Goal: Task Accomplishment & Management: Manage account settings

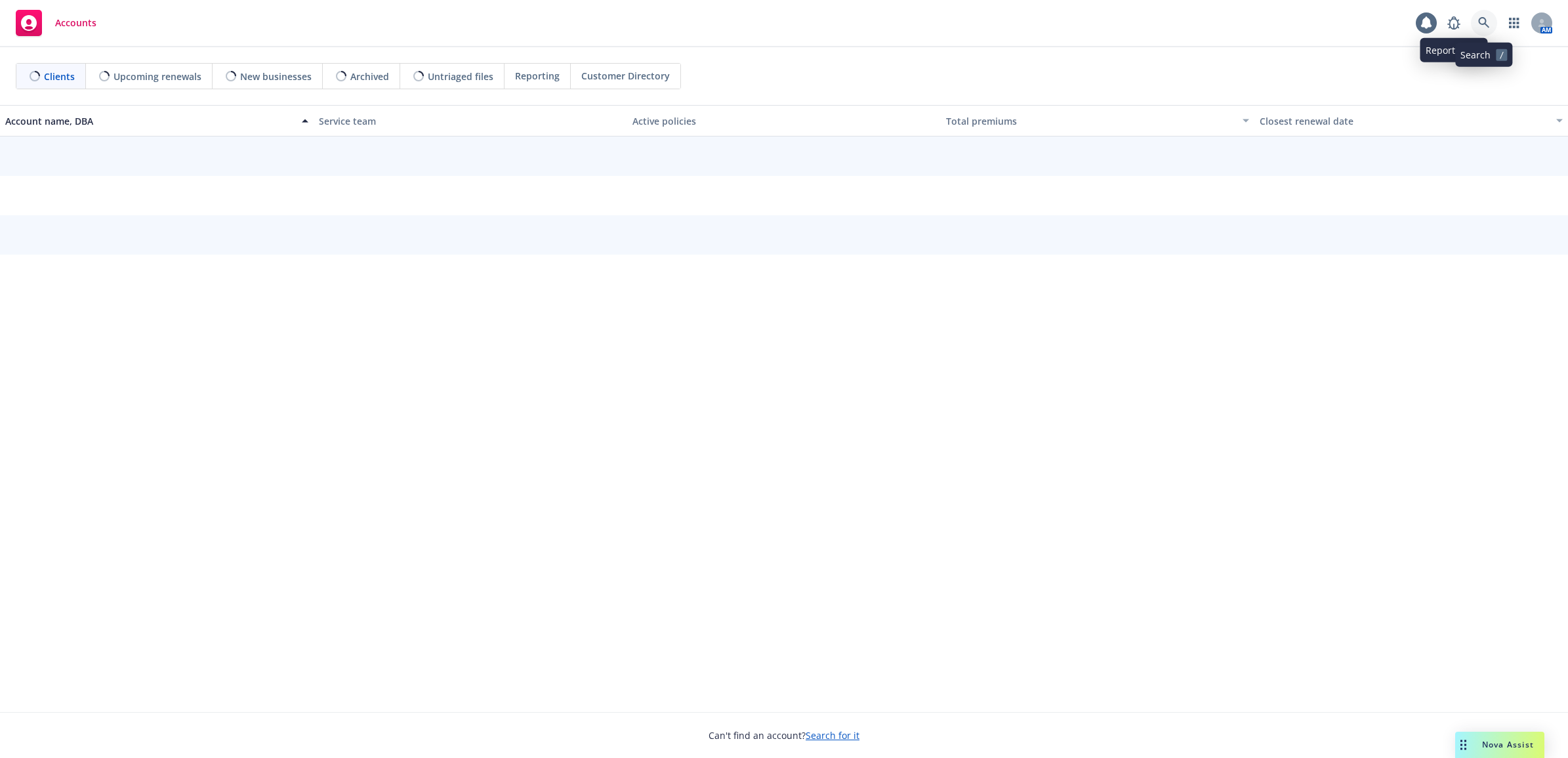
click at [1483, 27] on icon at bounding box center [1484, 23] width 12 height 12
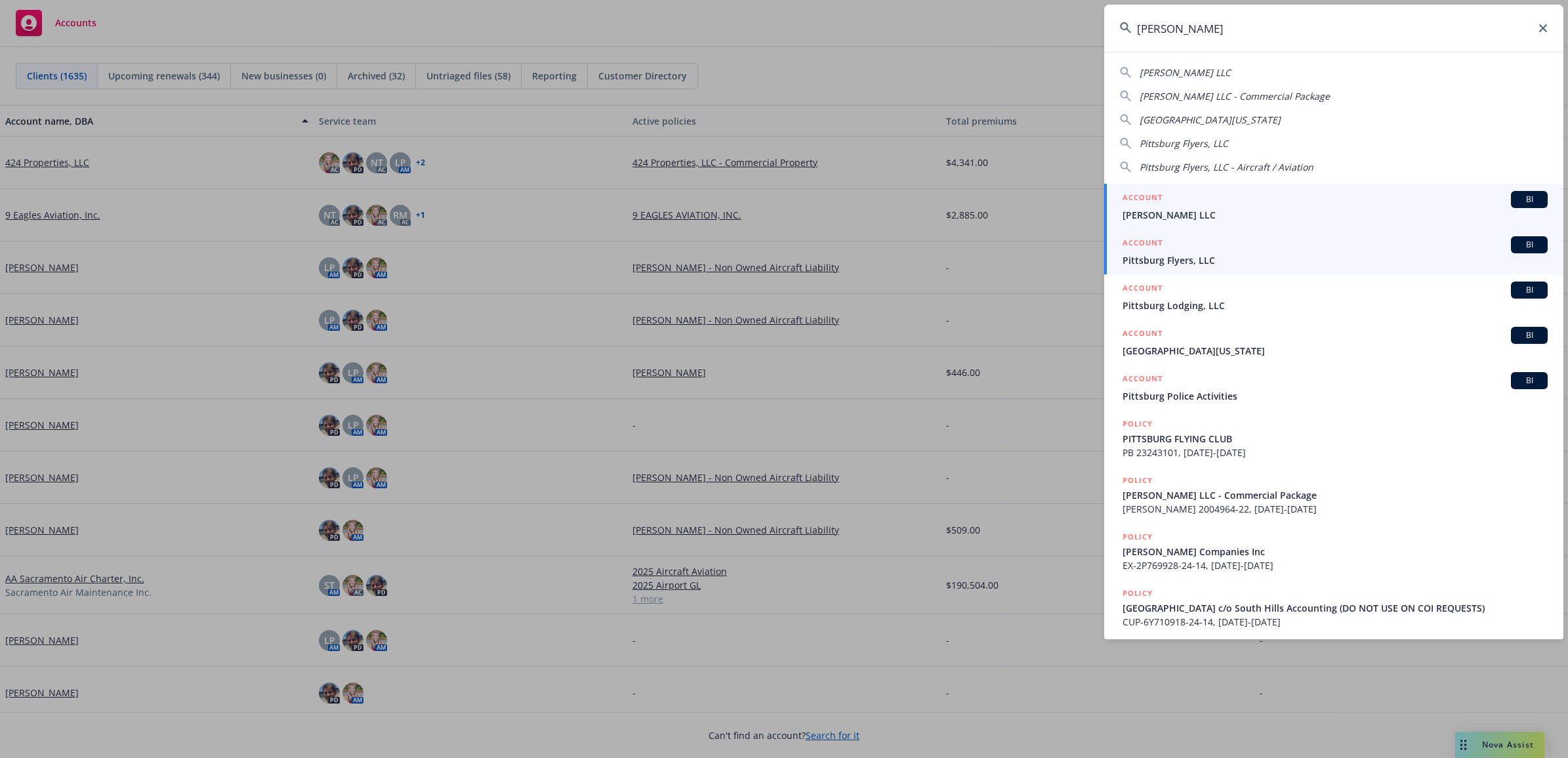
type input "[PERSON_NAME]"
click at [1195, 251] on div "ACCOUNT BI" at bounding box center [1335, 244] width 425 height 17
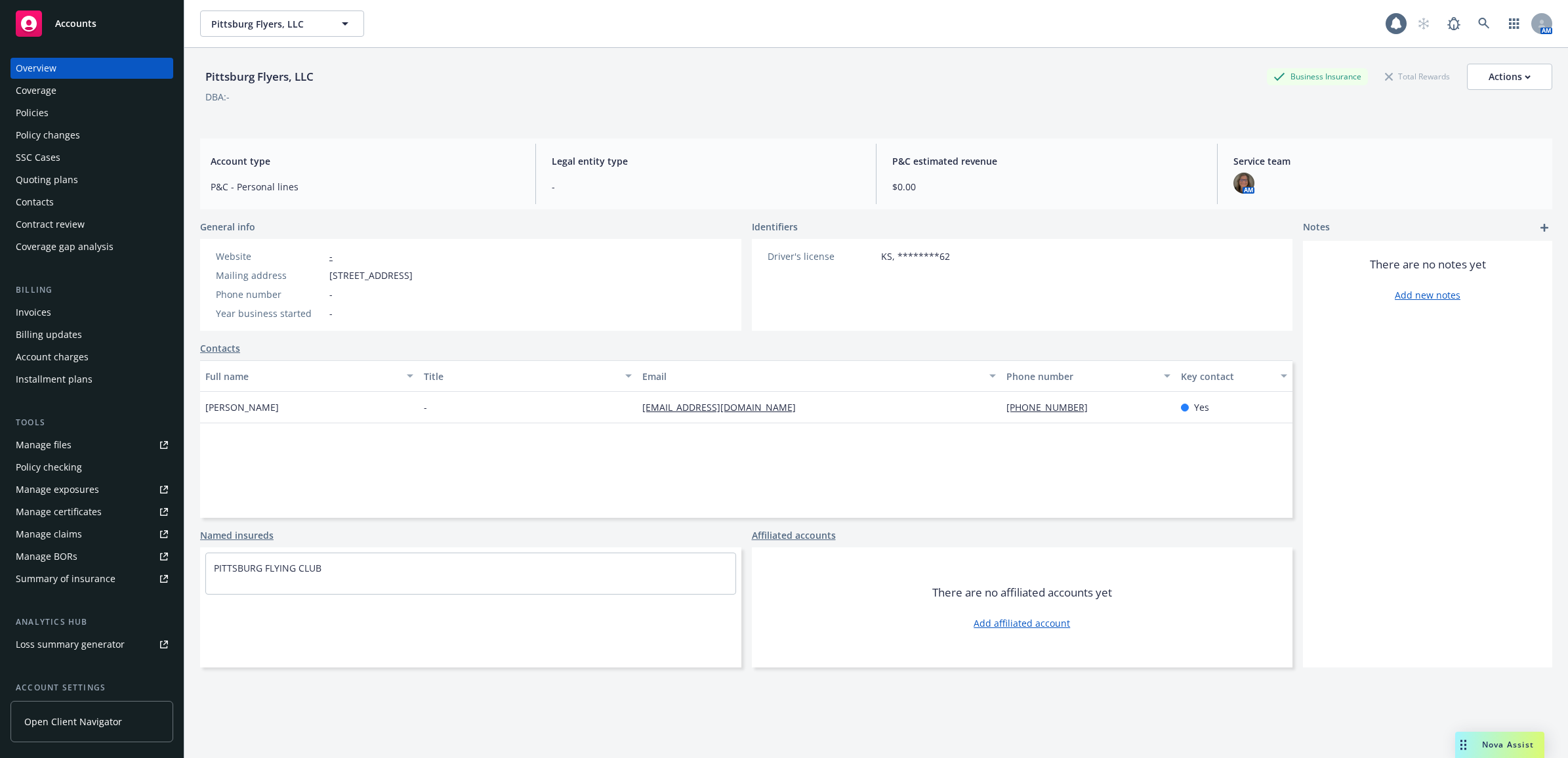
click at [103, 113] on div "Policies" at bounding box center [92, 113] width 152 height 21
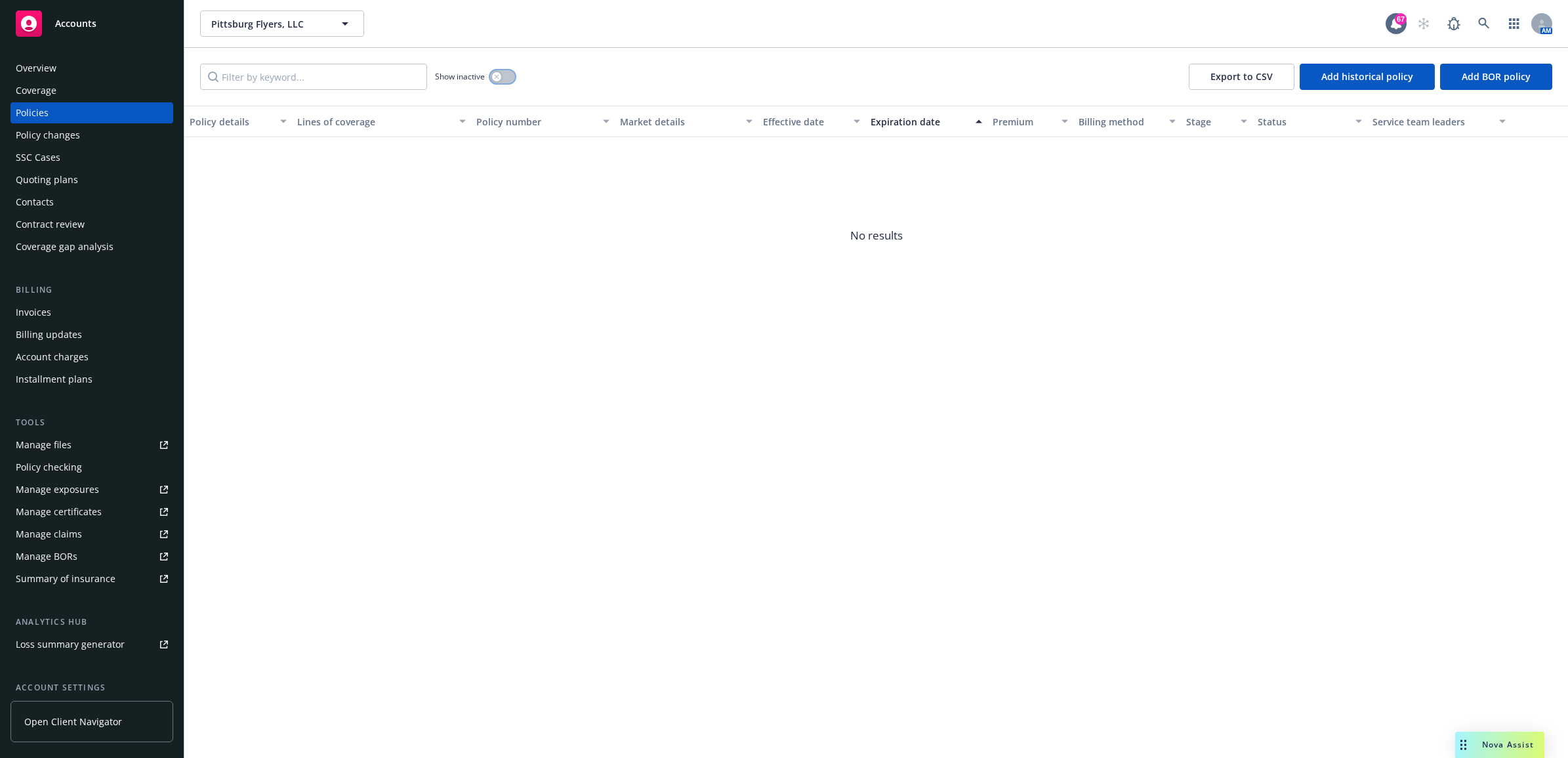
click at [492, 78] on button "button" at bounding box center [502, 76] width 25 height 13
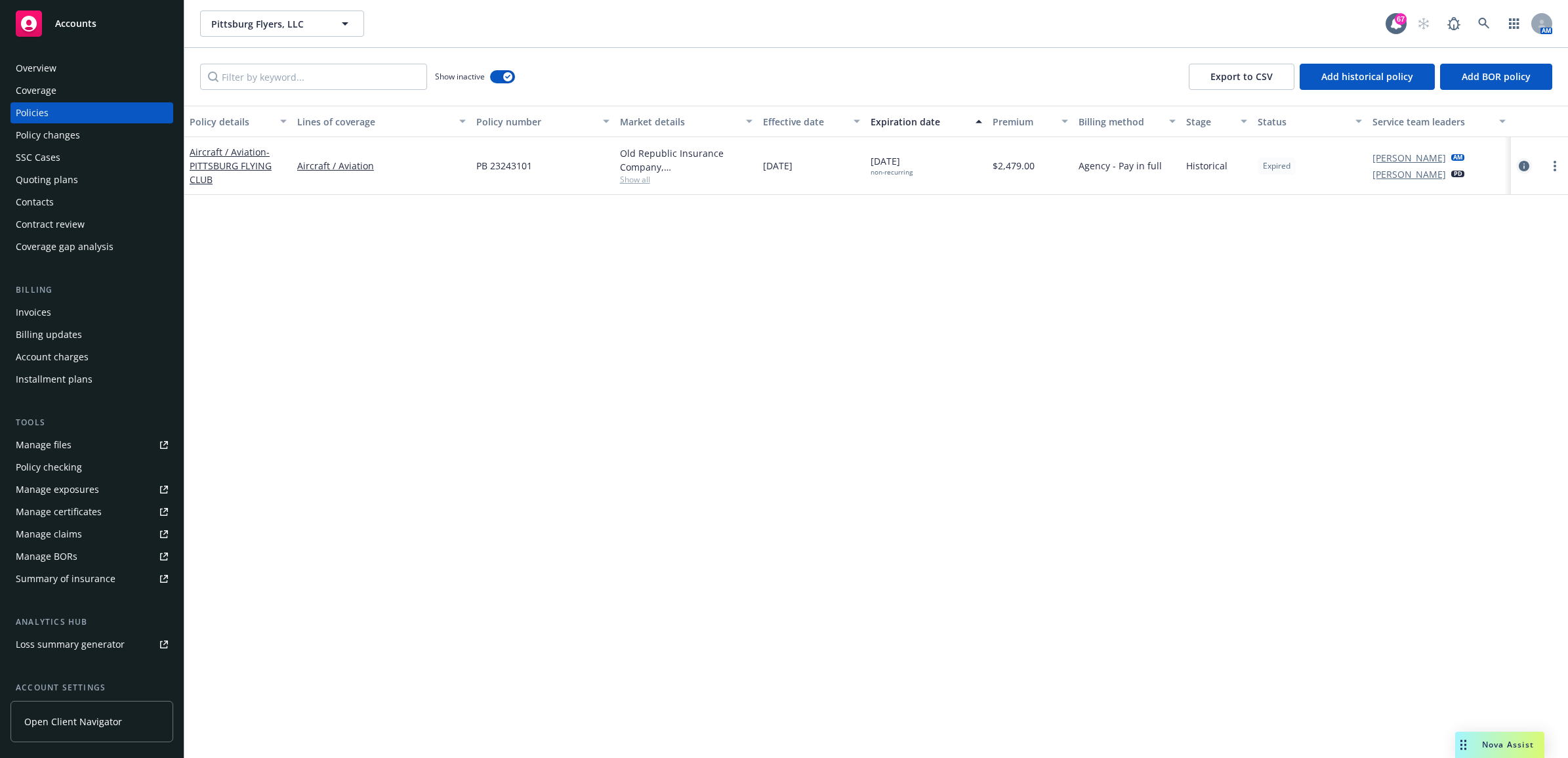
click at [1518, 165] on icon "circleInformation" at bounding box center [1524, 166] width 11 height 11
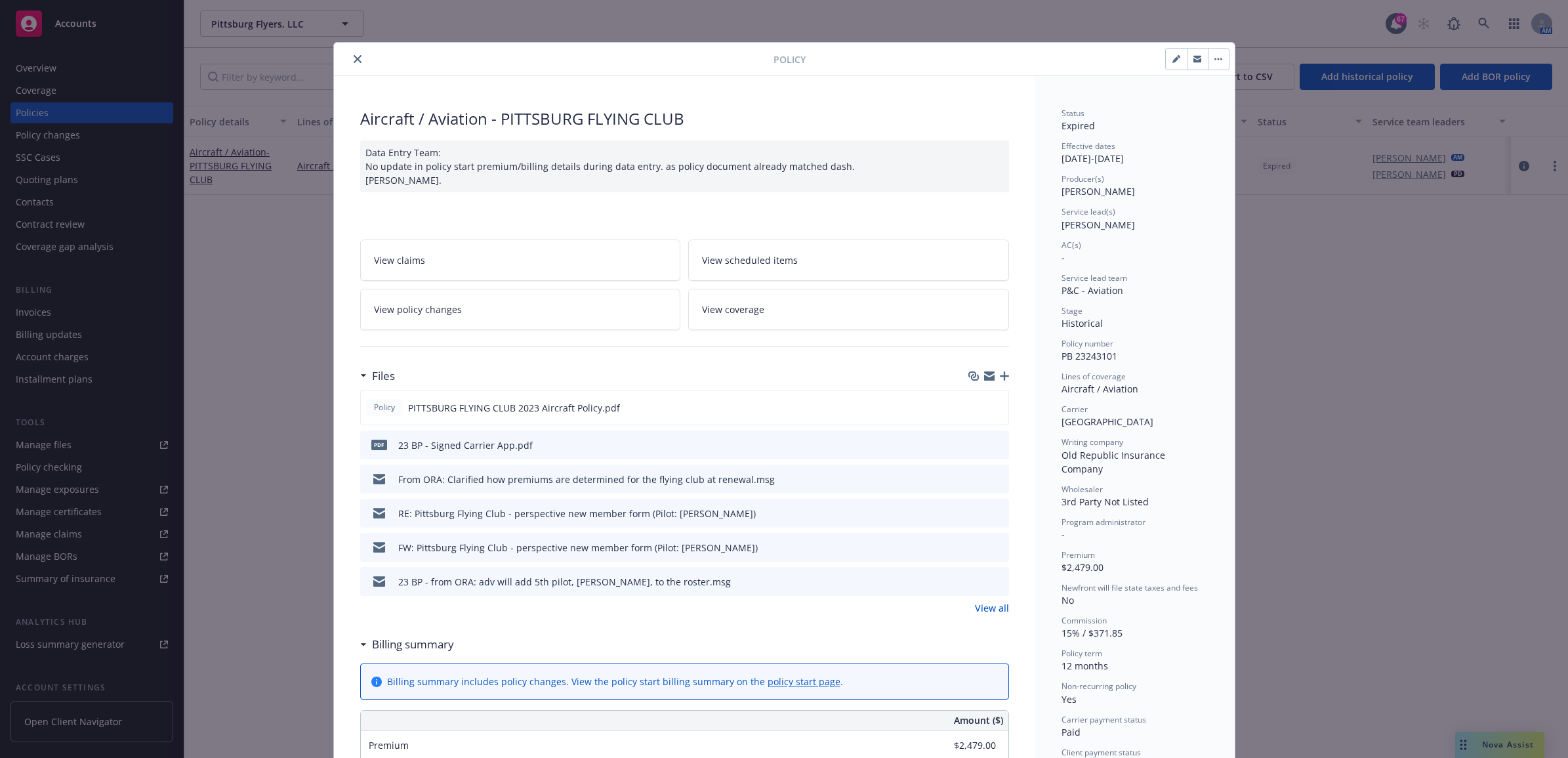
click at [989, 606] on link "View all" at bounding box center [991, 608] width 34 height 14
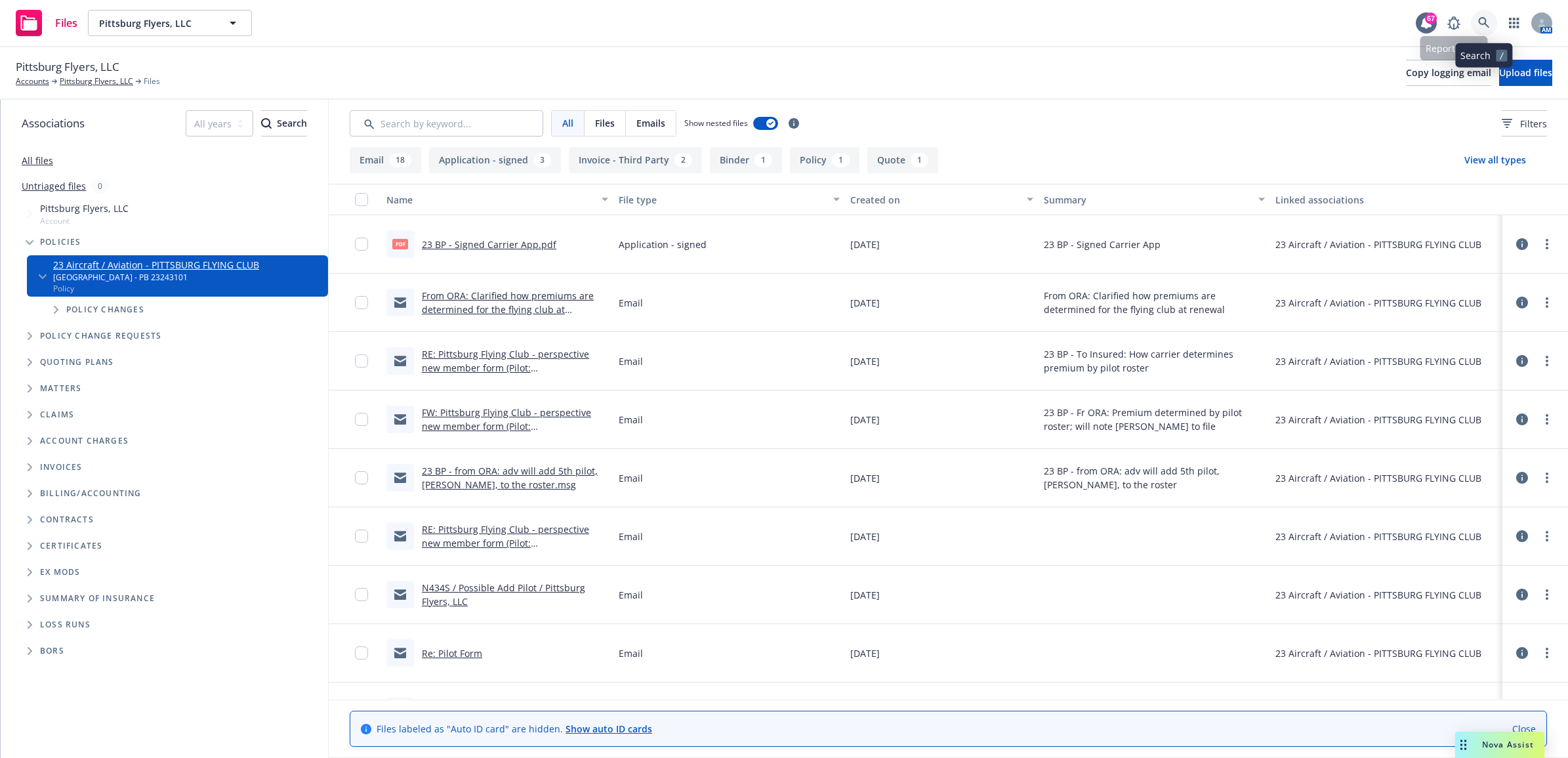
click at [1490, 21] on link at bounding box center [1484, 23] width 26 height 26
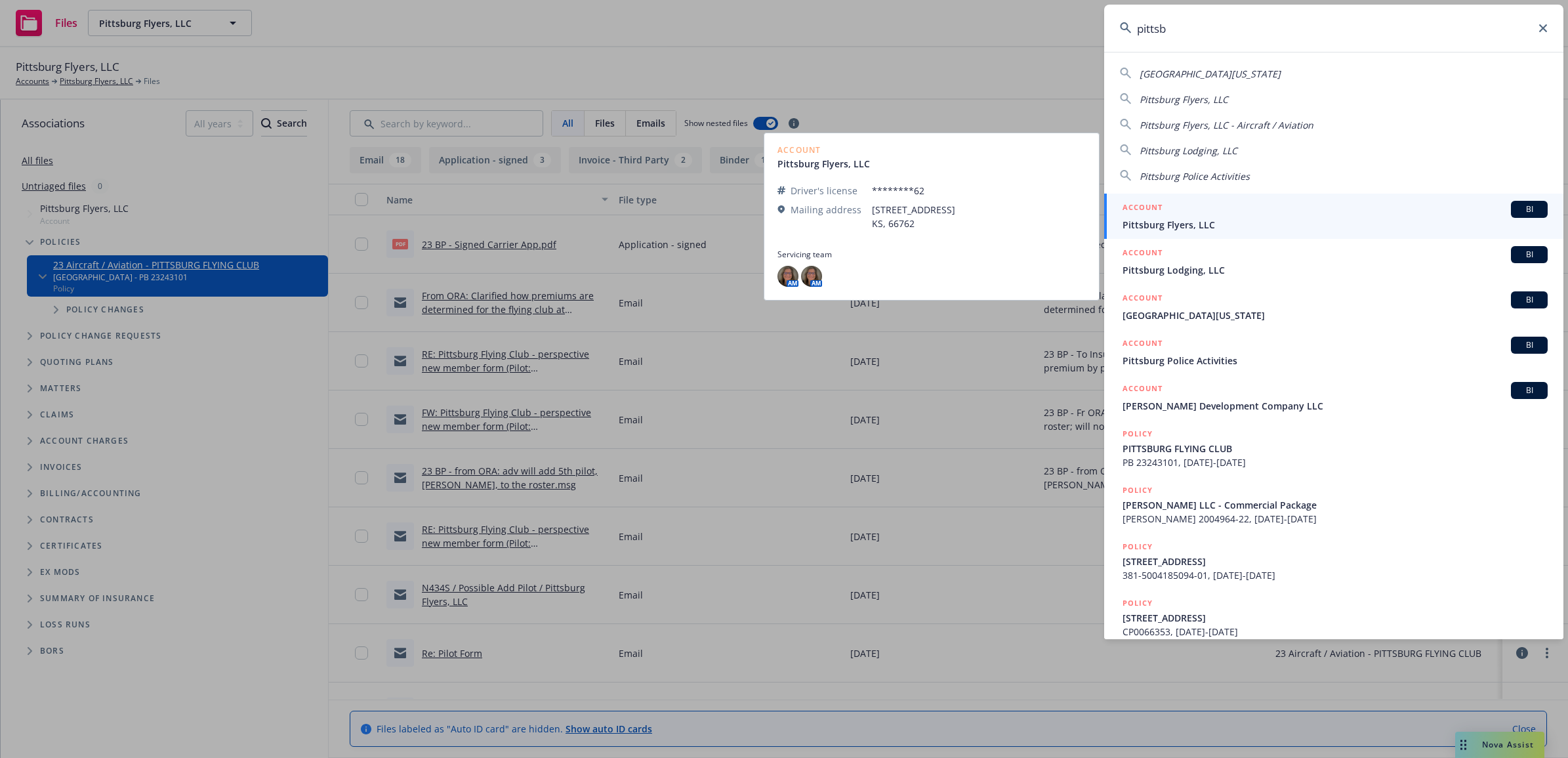
type input "pittsb"
click at [1264, 228] on span "Pittsburg Flyers, LLC" at bounding box center [1335, 225] width 425 height 14
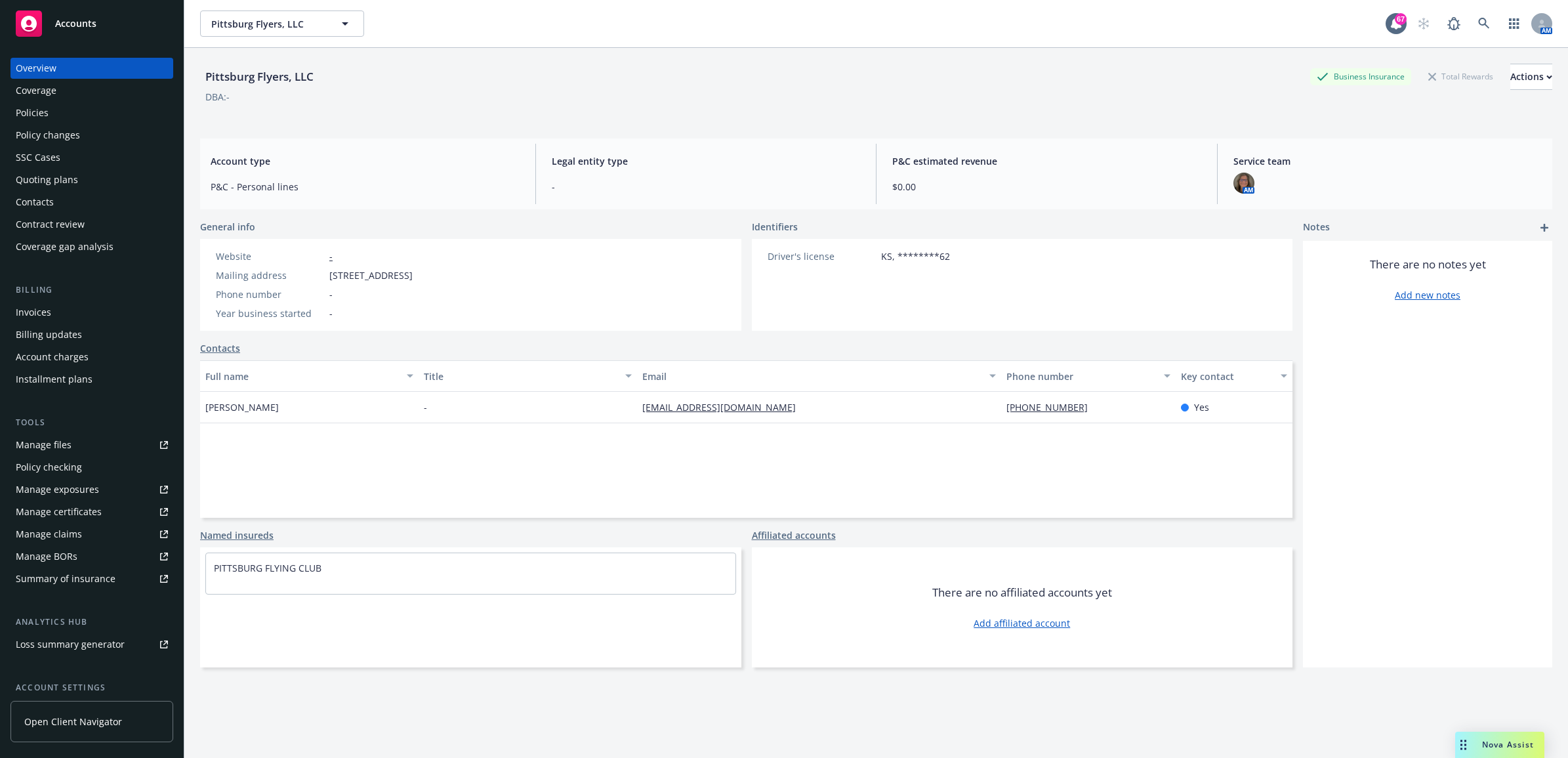
click at [98, 106] on div "Policies" at bounding box center [92, 113] width 152 height 21
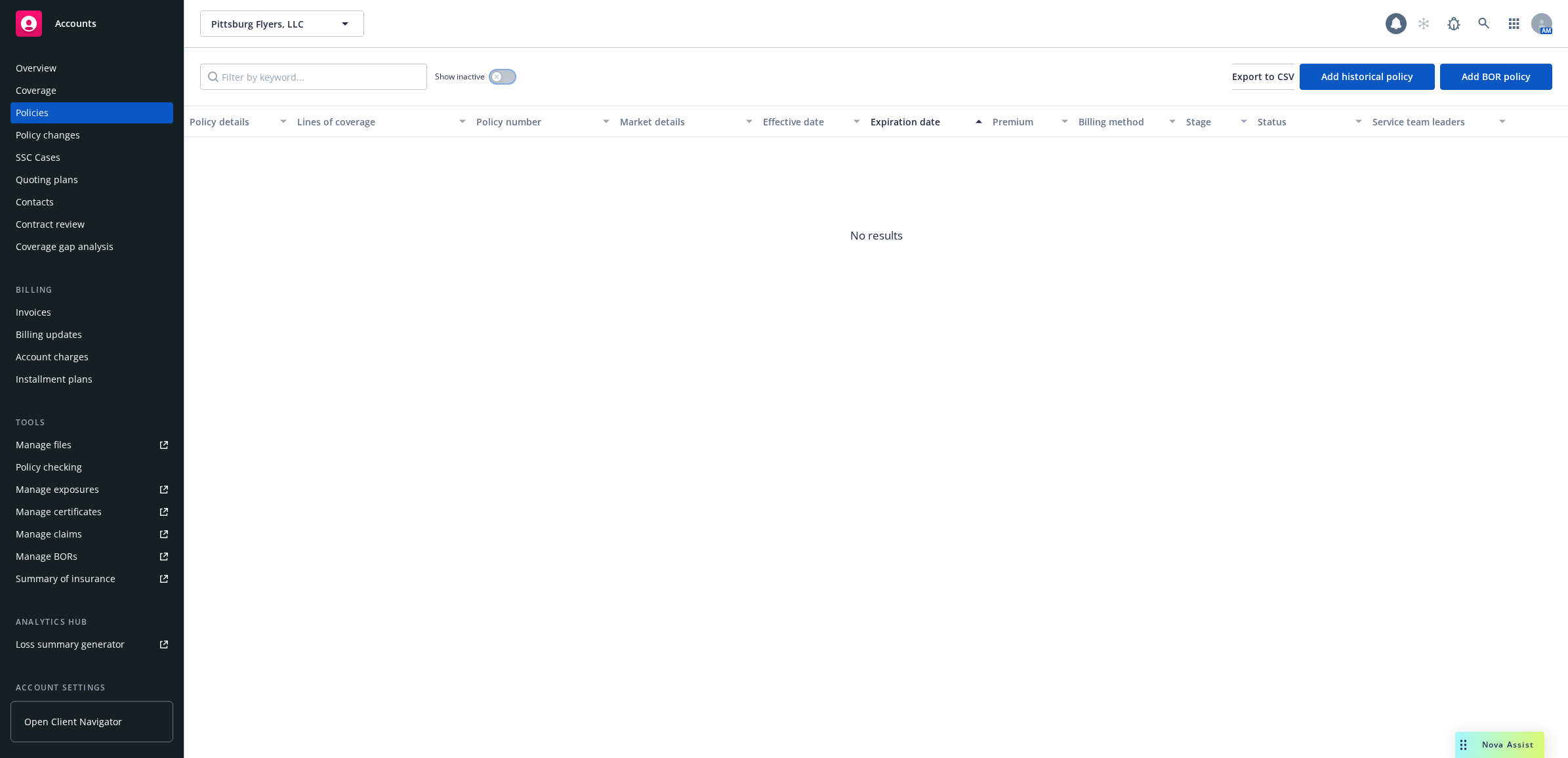
click at [502, 78] on button "button" at bounding box center [502, 76] width 25 height 13
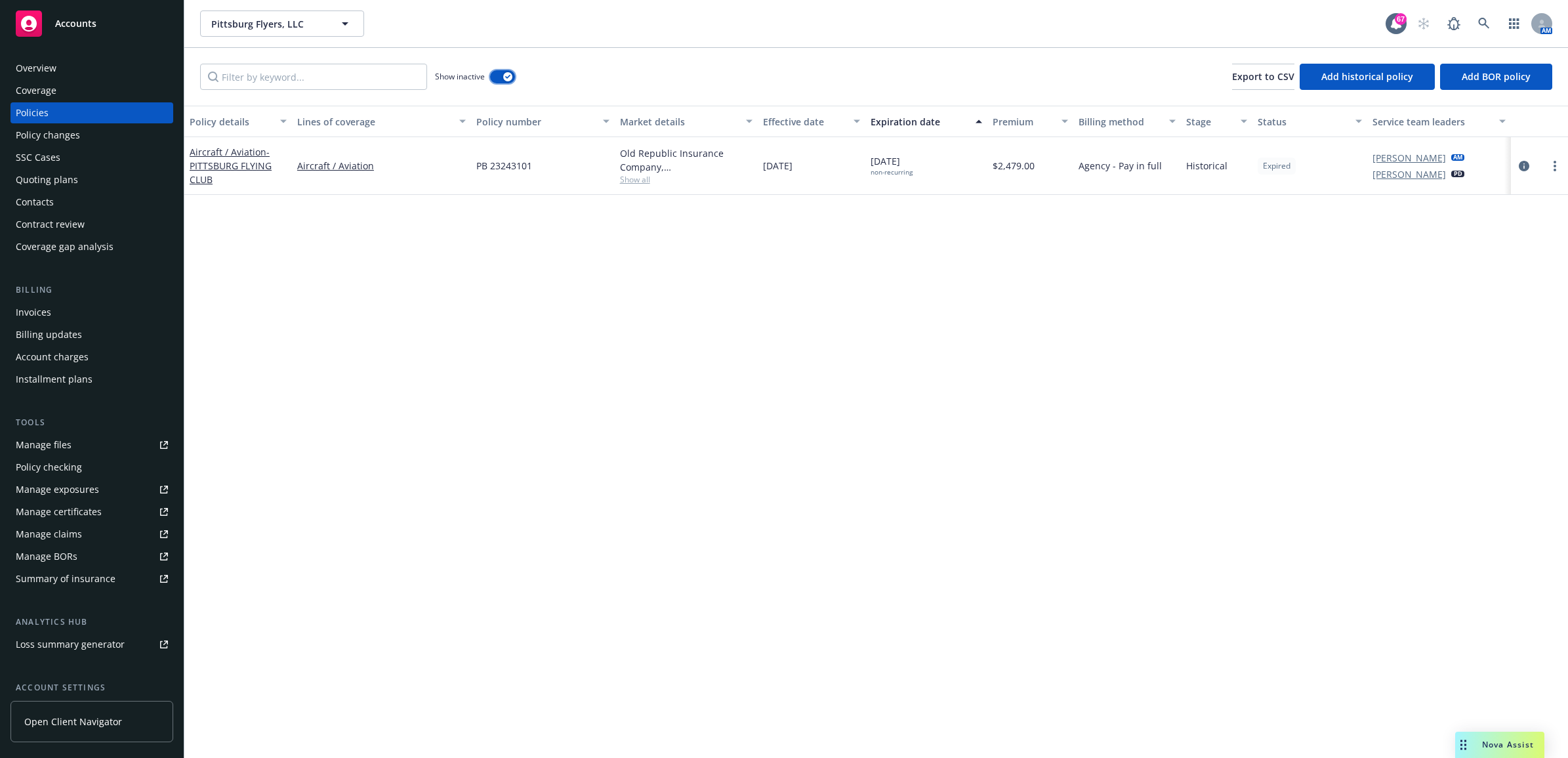
click at [502, 78] on button "button" at bounding box center [502, 76] width 25 height 13
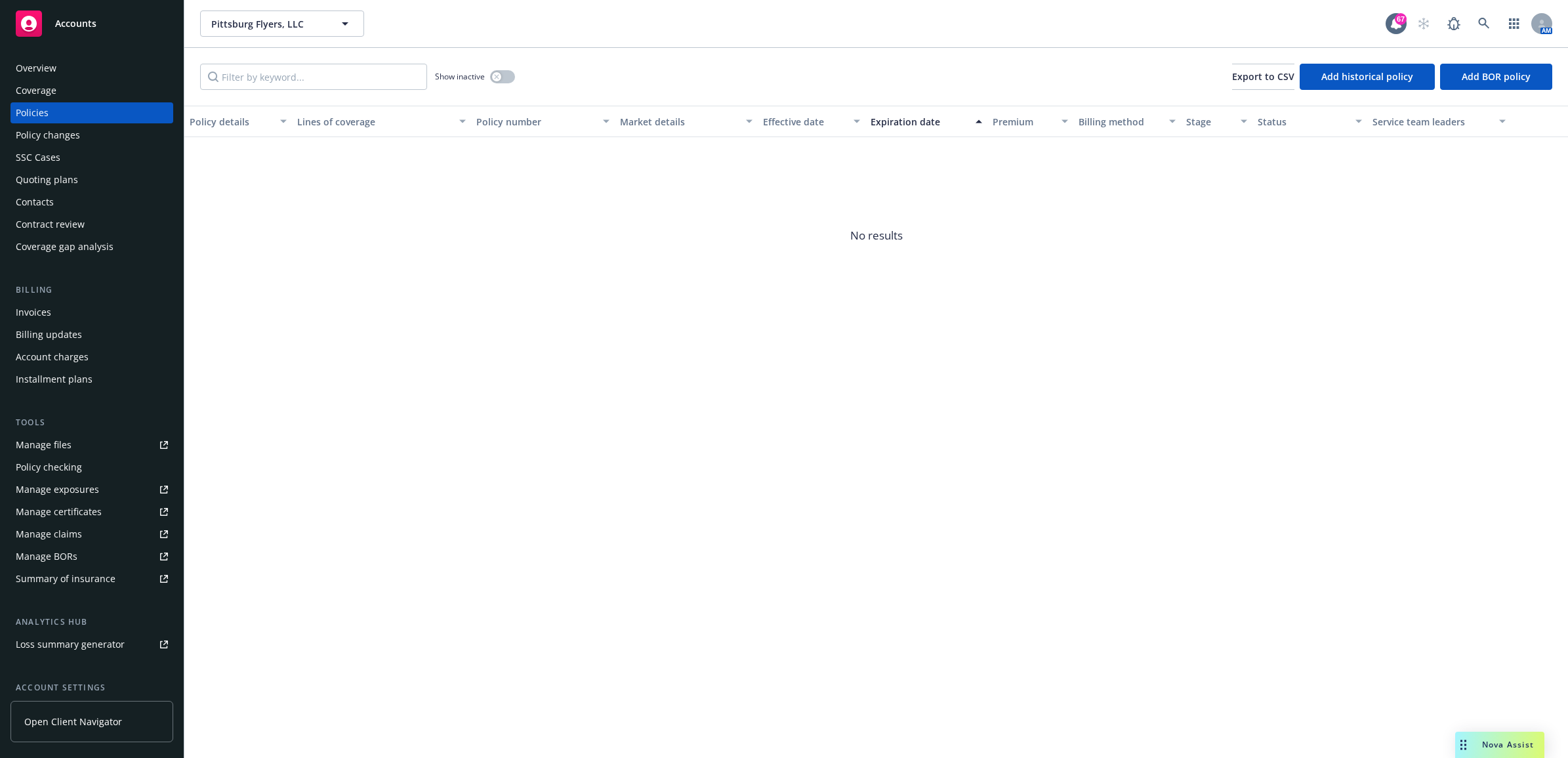
click at [73, 638] on div "Loss summary generator" at bounding box center [70, 644] width 109 height 21
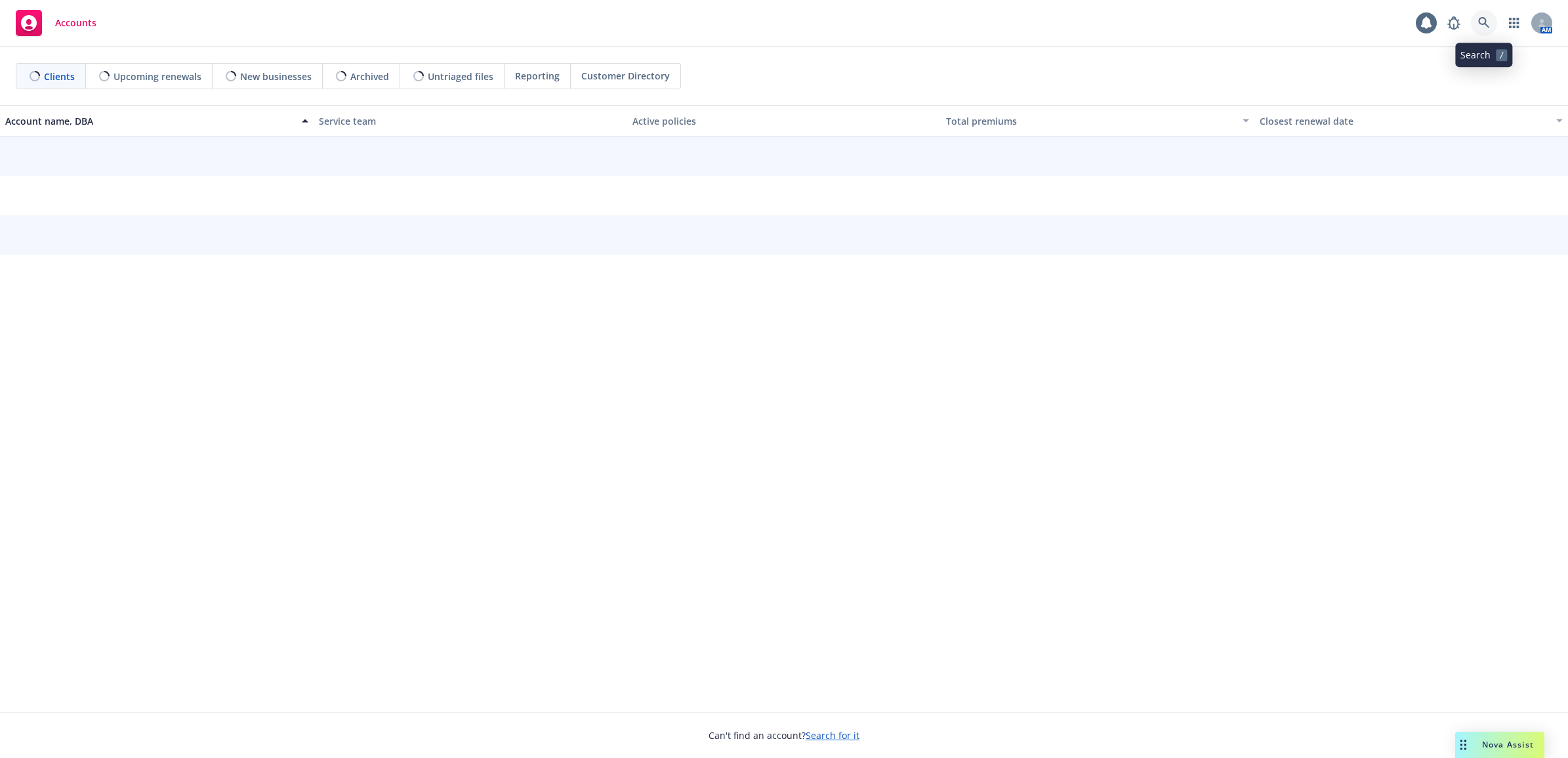
click at [1481, 25] on icon at bounding box center [1484, 23] width 12 height 12
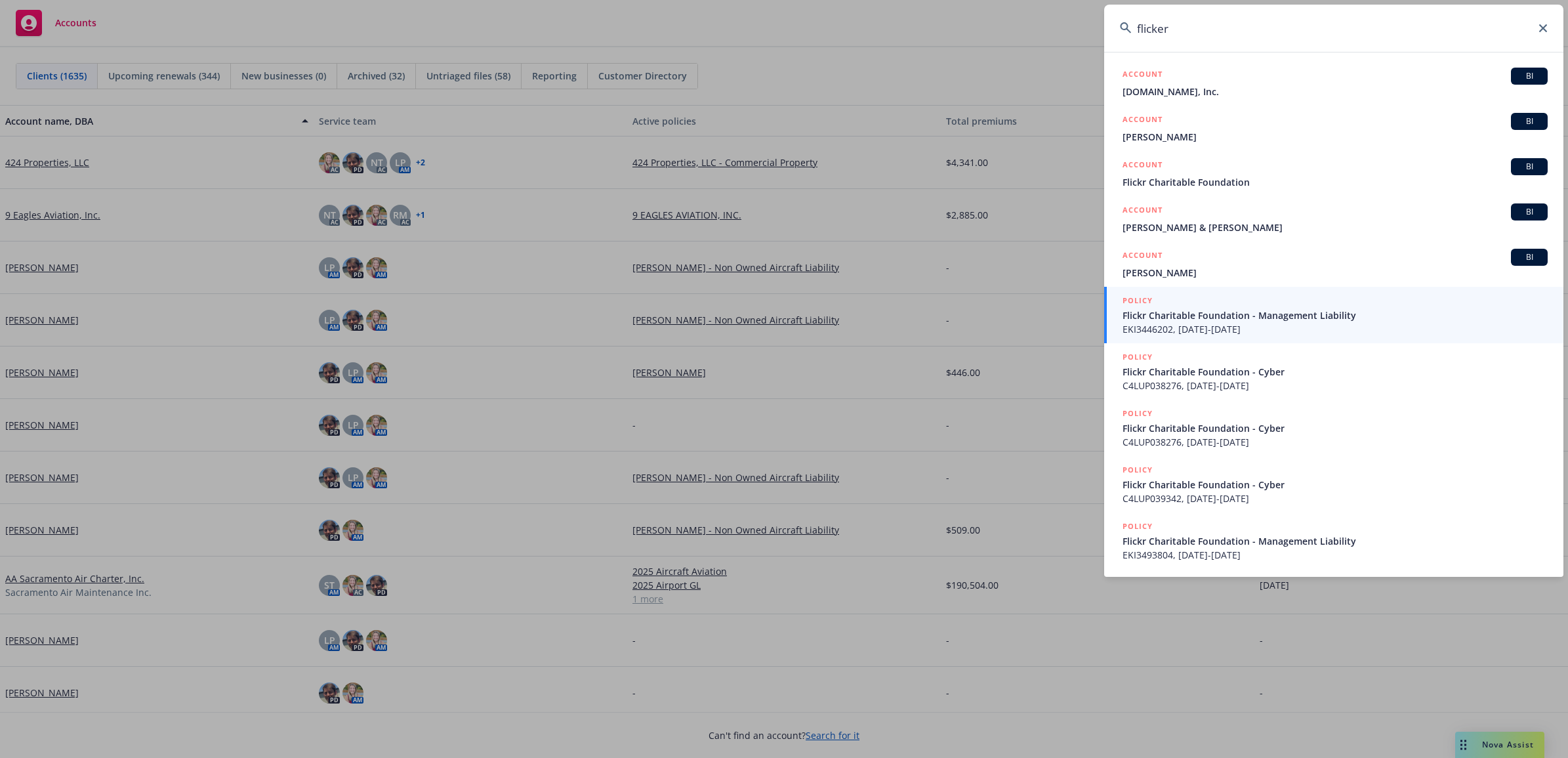
drag, startPoint x: 1199, startPoint y: 28, endPoint x: 983, endPoint y: 28, distance: 216.0
click at [983, 28] on div "flicker ACCOUNT BI Awes.me, Inc. ACCOUNT BI Liam Fricker ACCOUNT BI Flickr Char…" at bounding box center [784, 379] width 1568 height 758
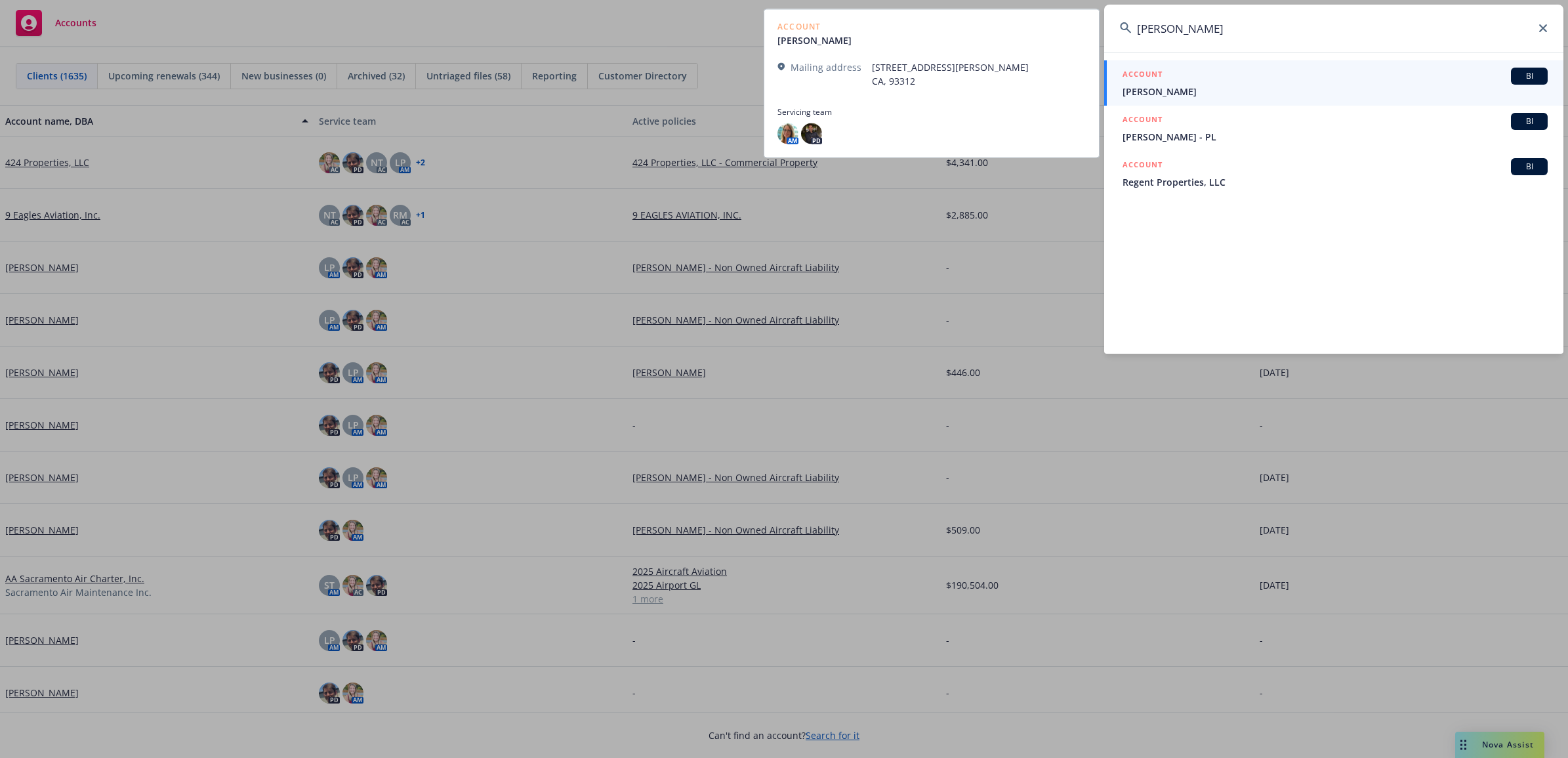
type input "john flicker"
click at [1214, 86] on span "Jon edwin Slikker" at bounding box center [1335, 91] width 425 height 14
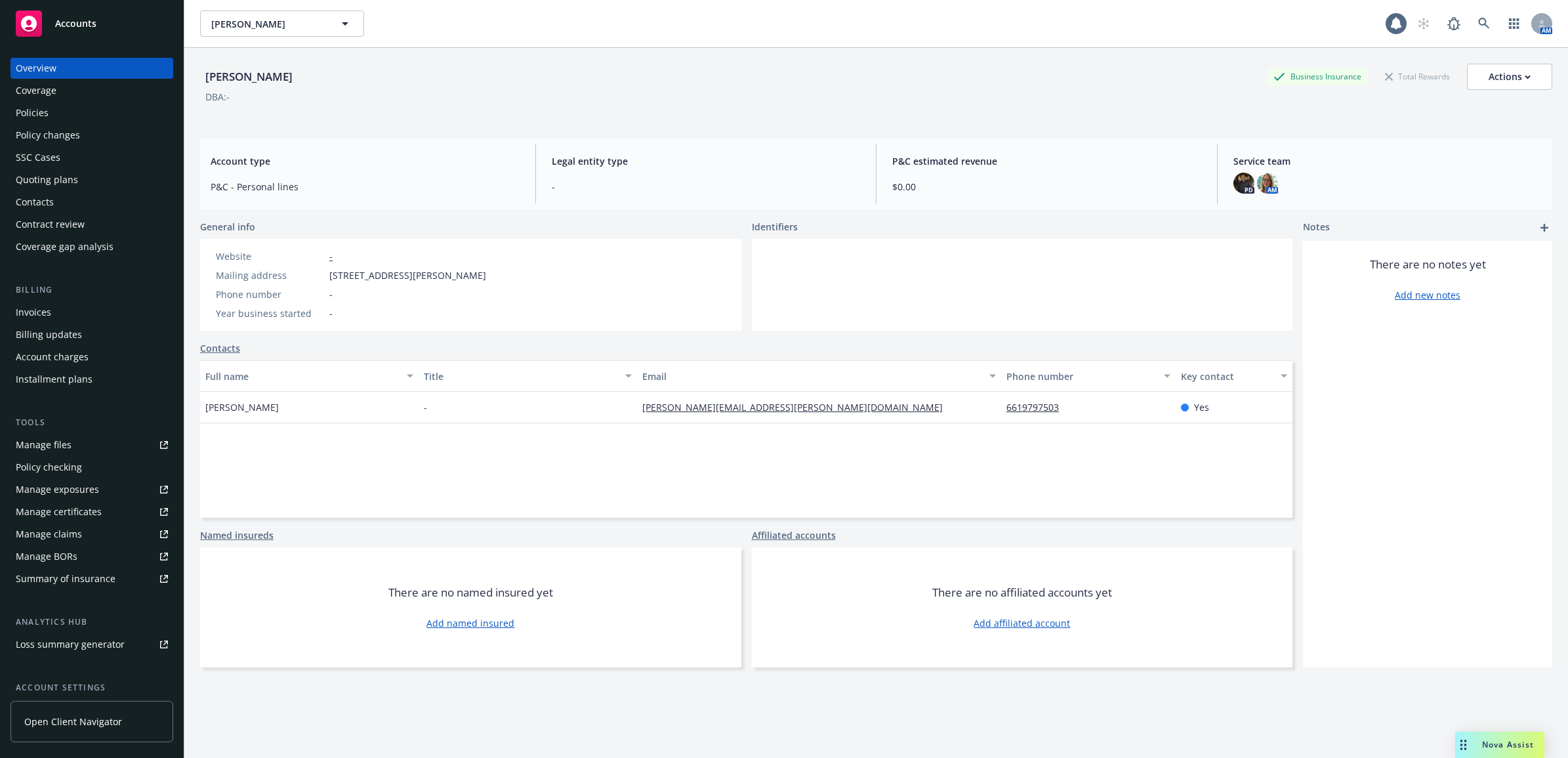
click at [71, 113] on div "Policies" at bounding box center [92, 113] width 152 height 21
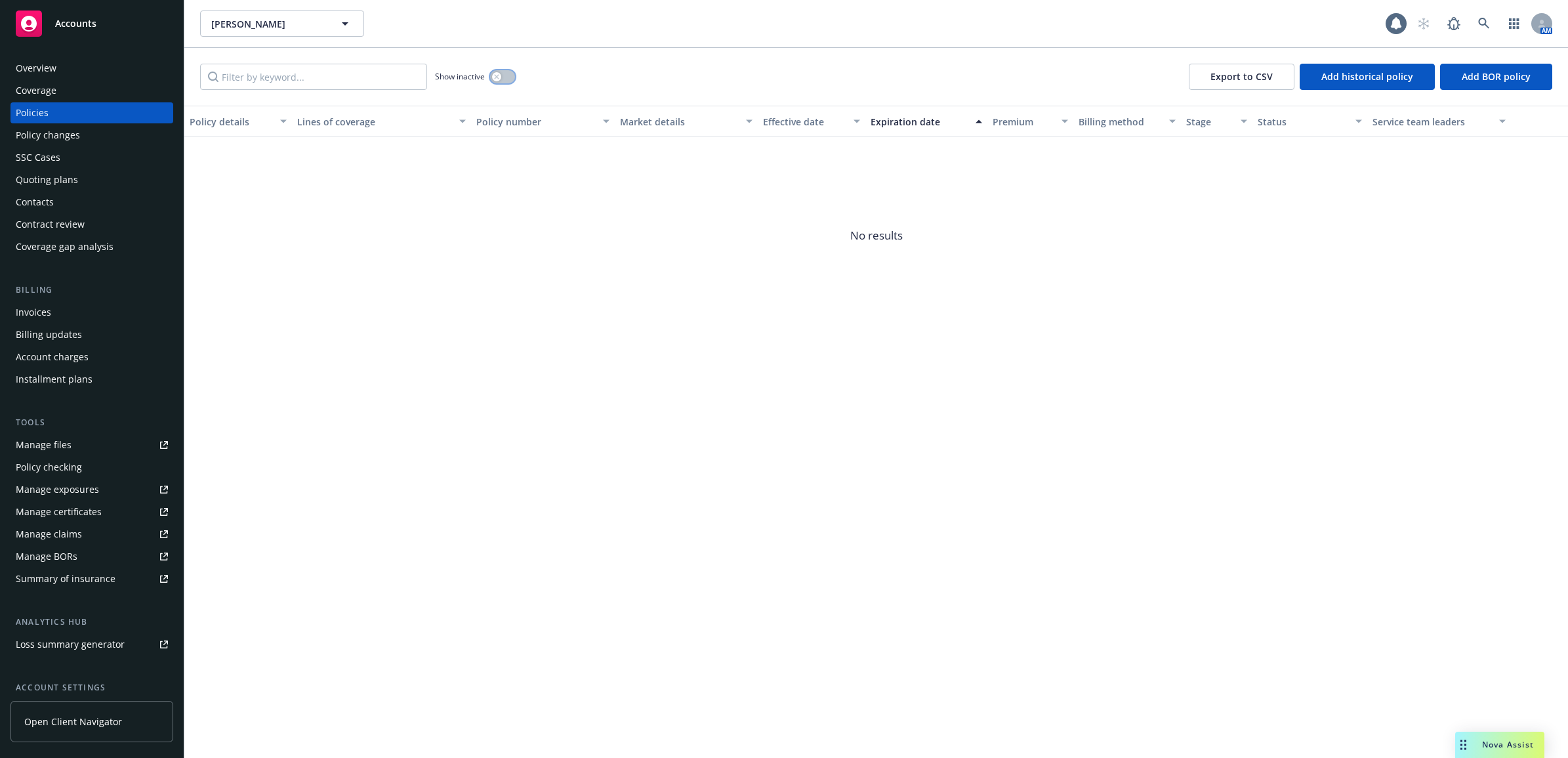
click at [497, 73] on div "button" at bounding box center [496, 77] width 9 height 9
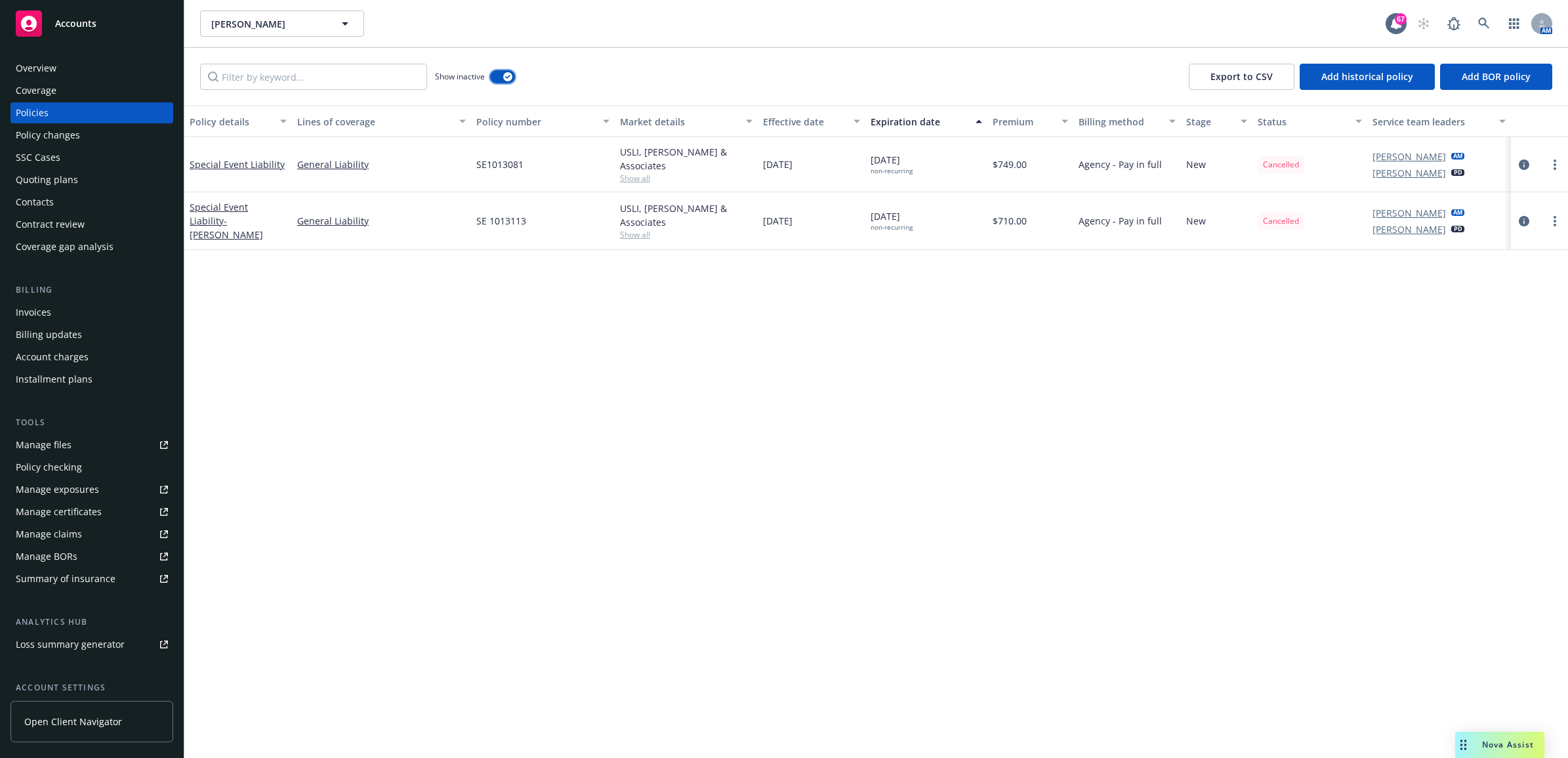
click at [497, 73] on button "button" at bounding box center [502, 76] width 25 height 13
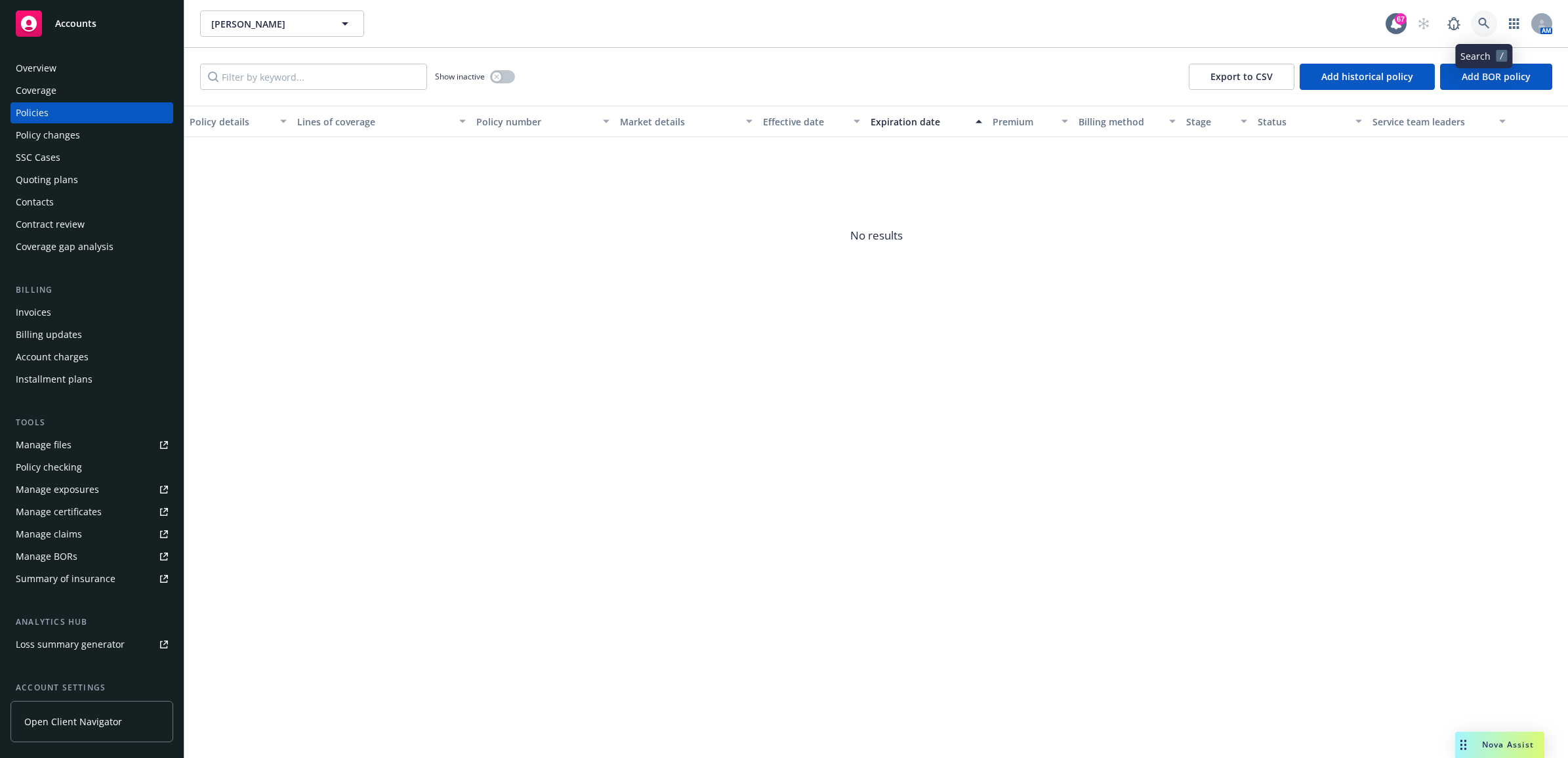
click at [1483, 12] on link at bounding box center [1484, 23] width 26 height 26
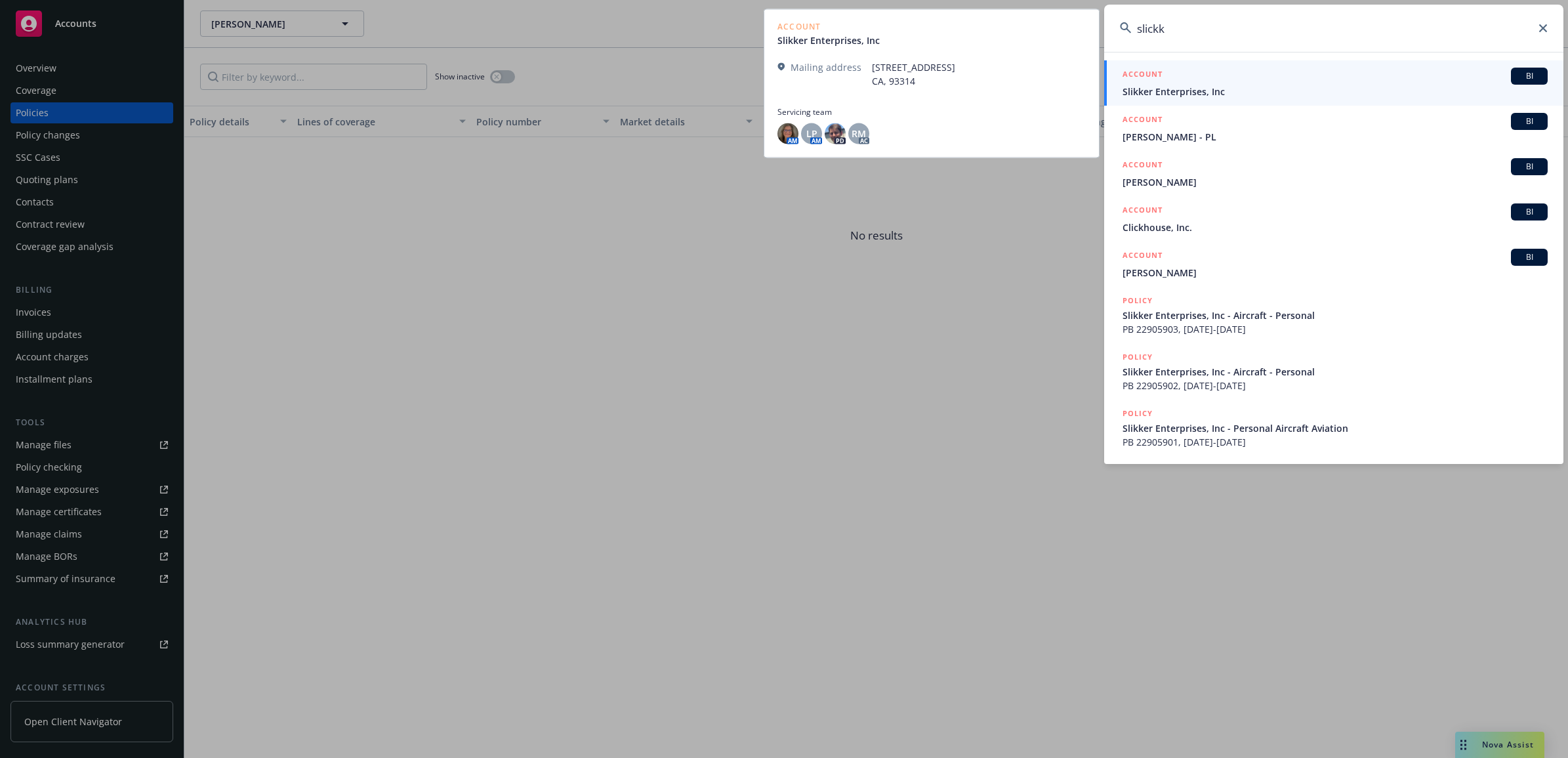
type input "slickk"
click at [1281, 91] on span "Slikker Enterprises, Inc" at bounding box center [1335, 91] width 425 height 14
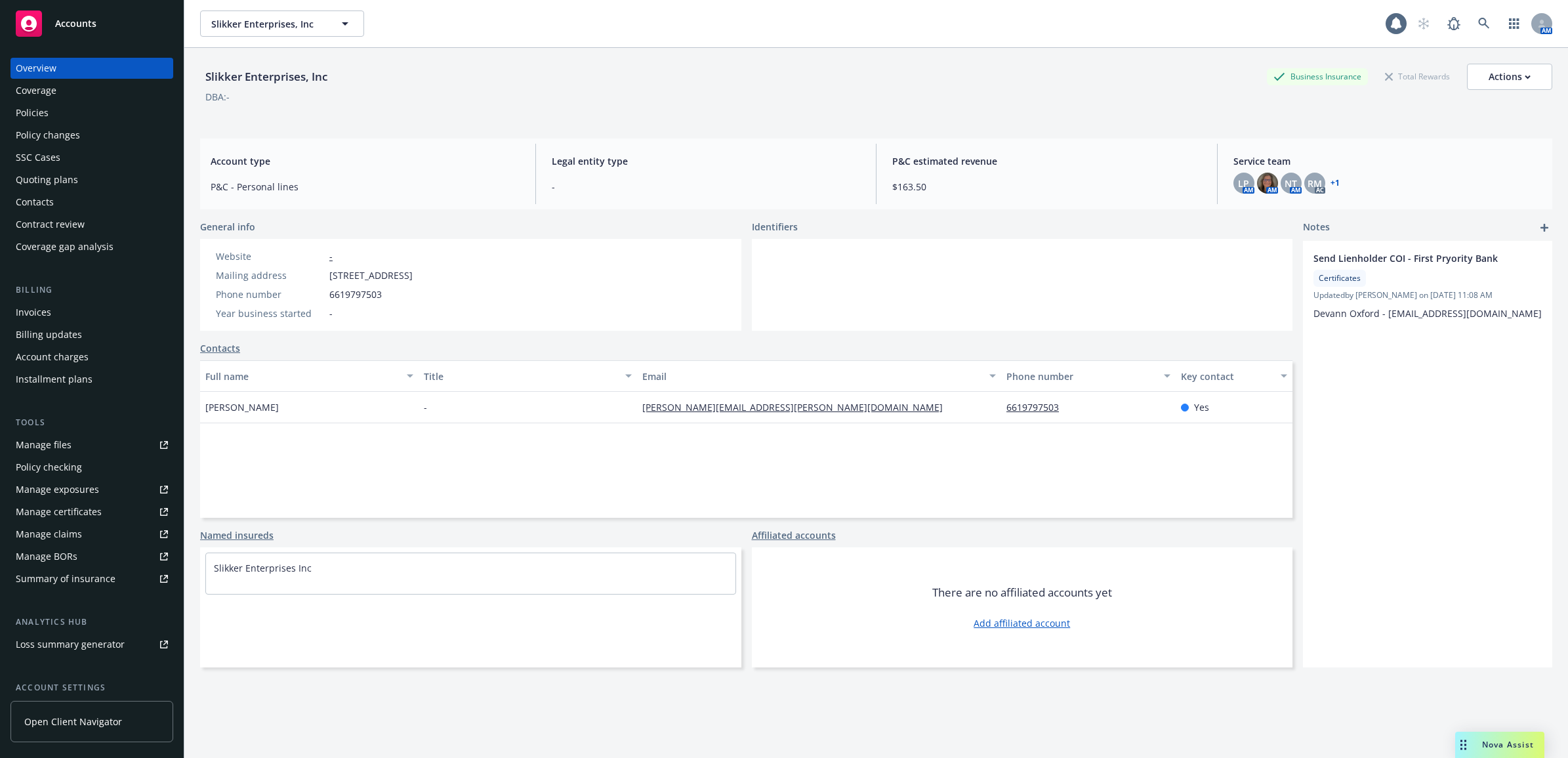
click at [20, 113] on div "Policies" at bounding box center [32, 113] width 32 height 21
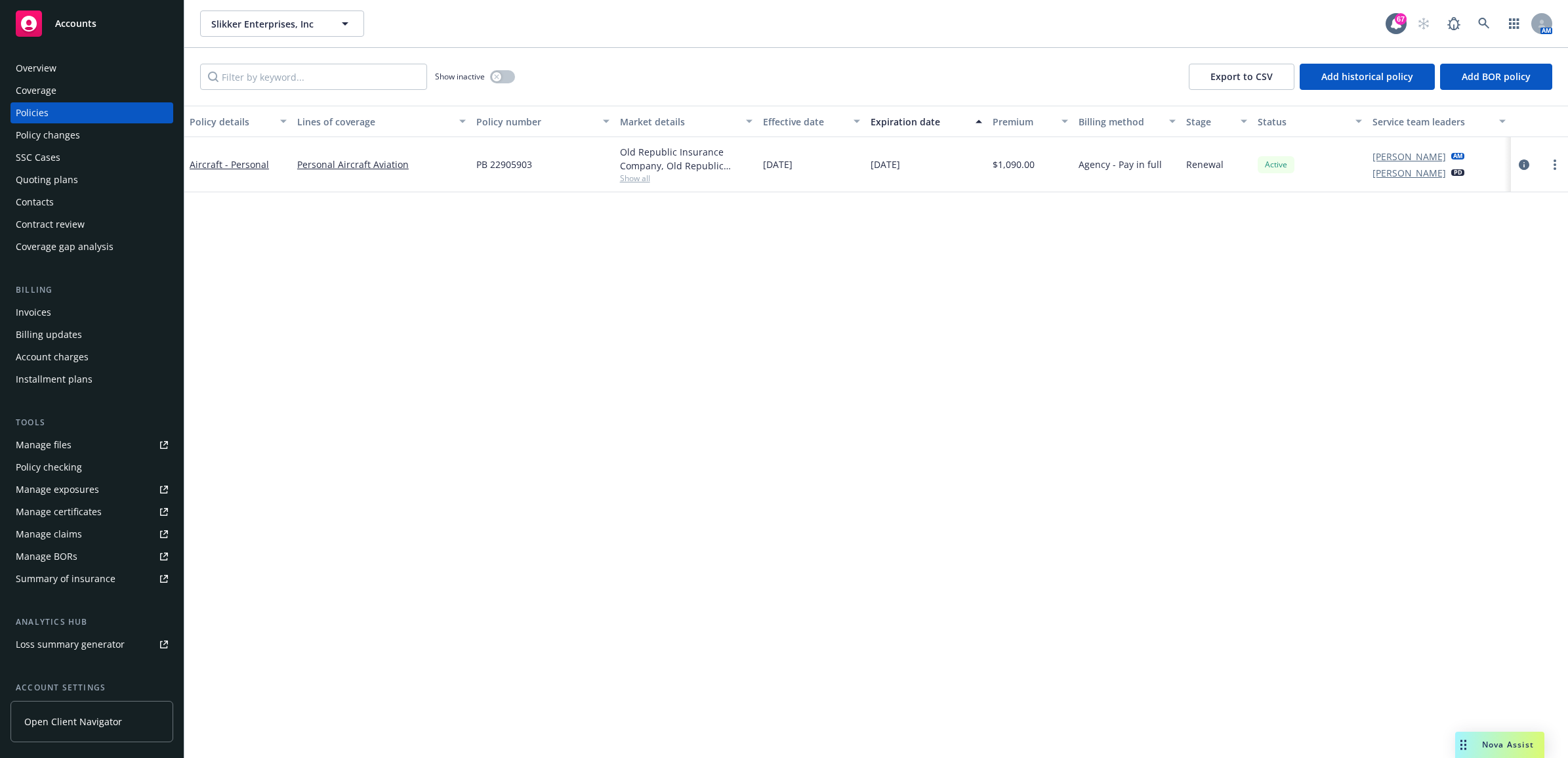
click at [53, 438] on div "Manage files" at bounding box center [44, 445] width 56 height 21
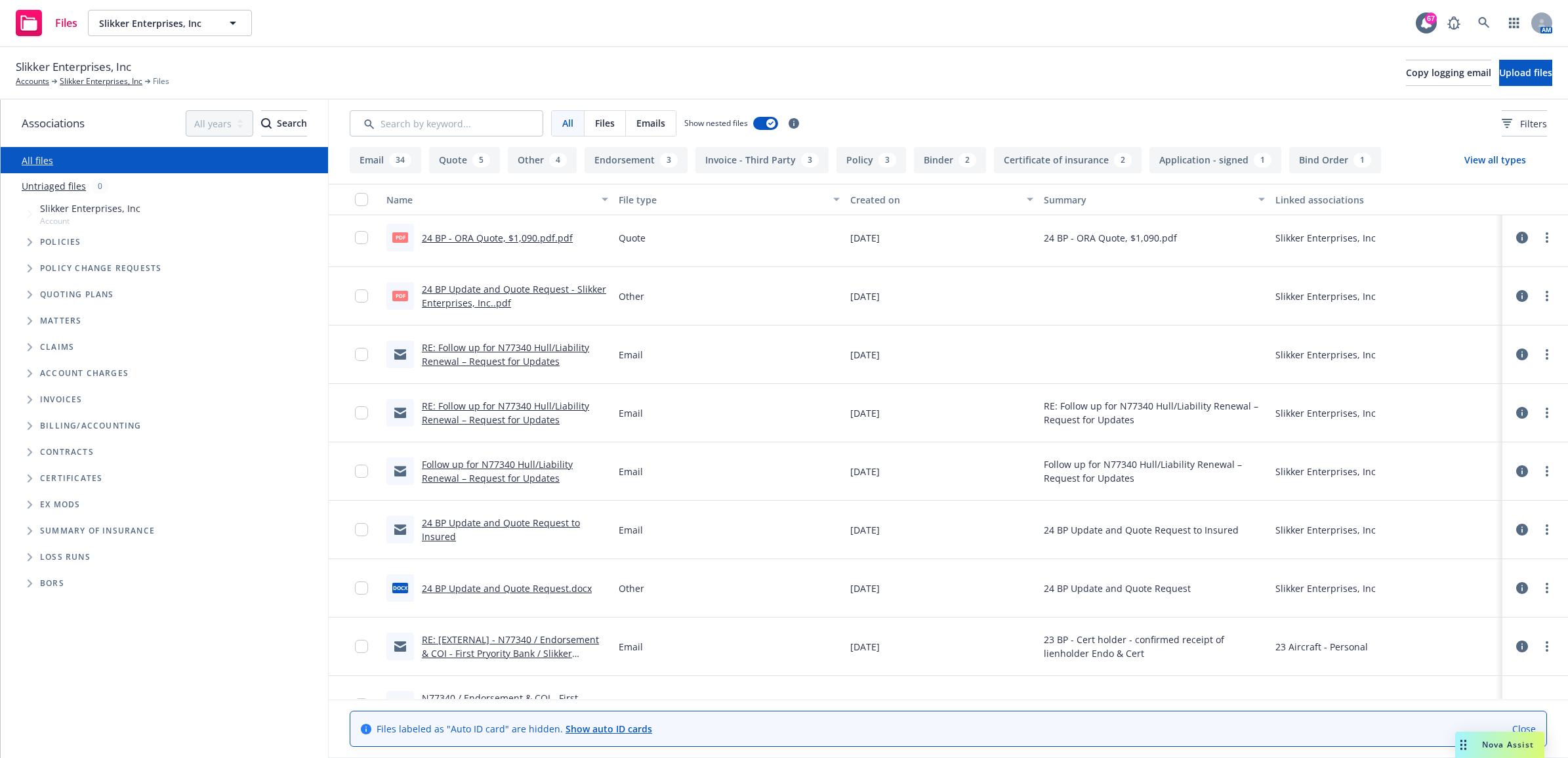
scroll to position [902, 0]
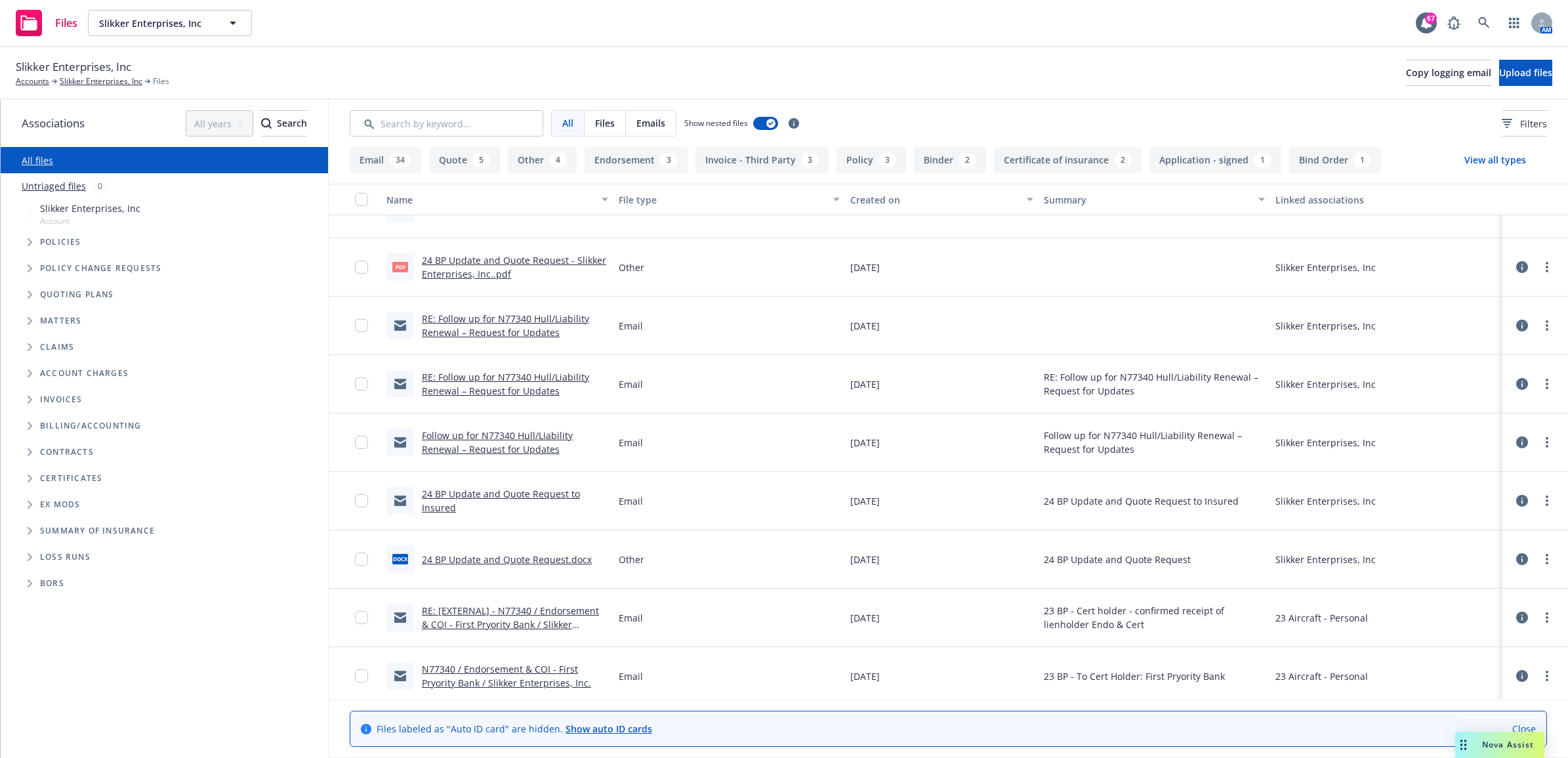
click at [510, 440] on link "Follow up for N77340 Hull/Liability Renewal – Request for Updates" at bounding box center [497, 442] width 151 height 26
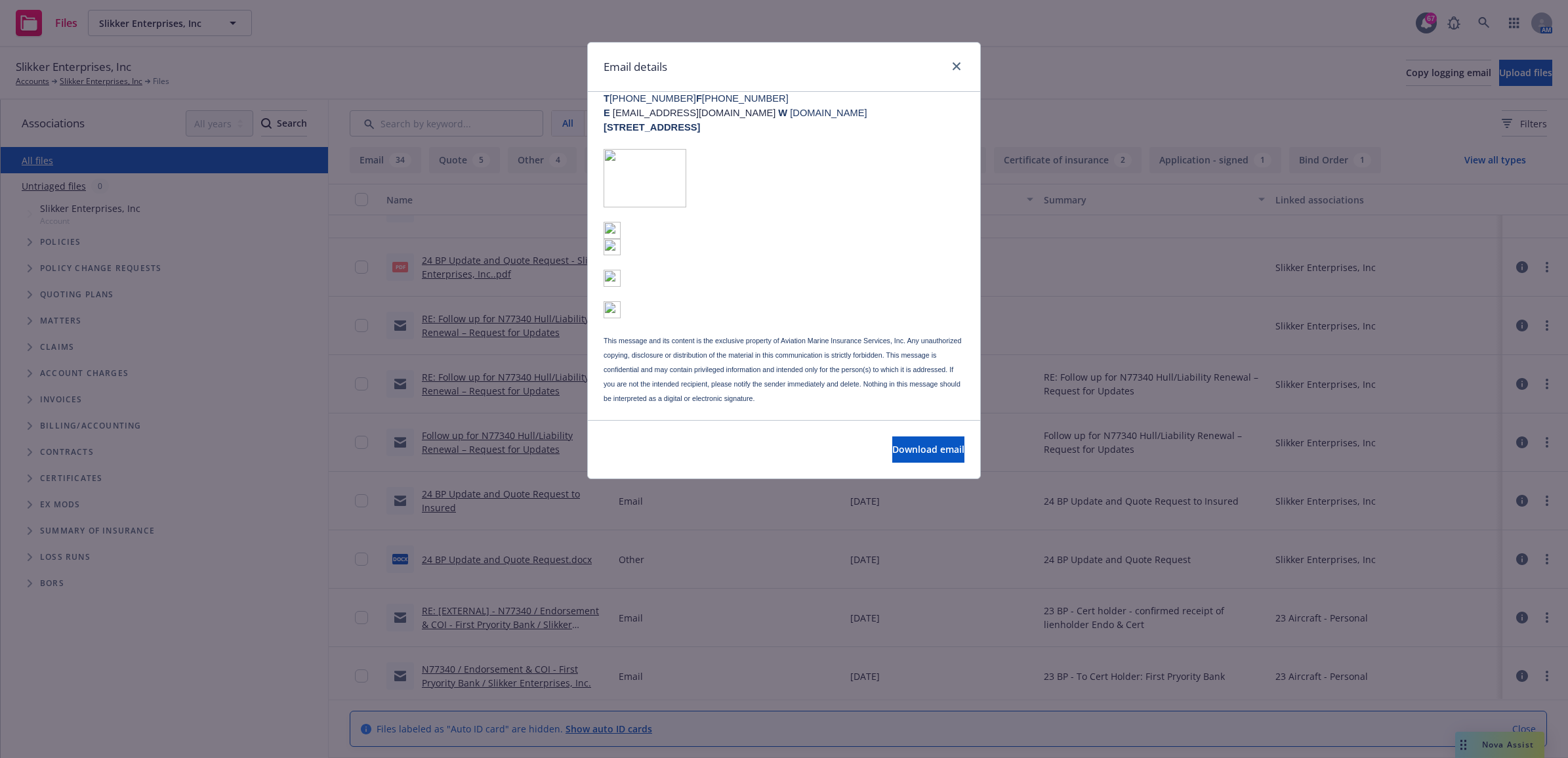
scroll to position [0, 0]
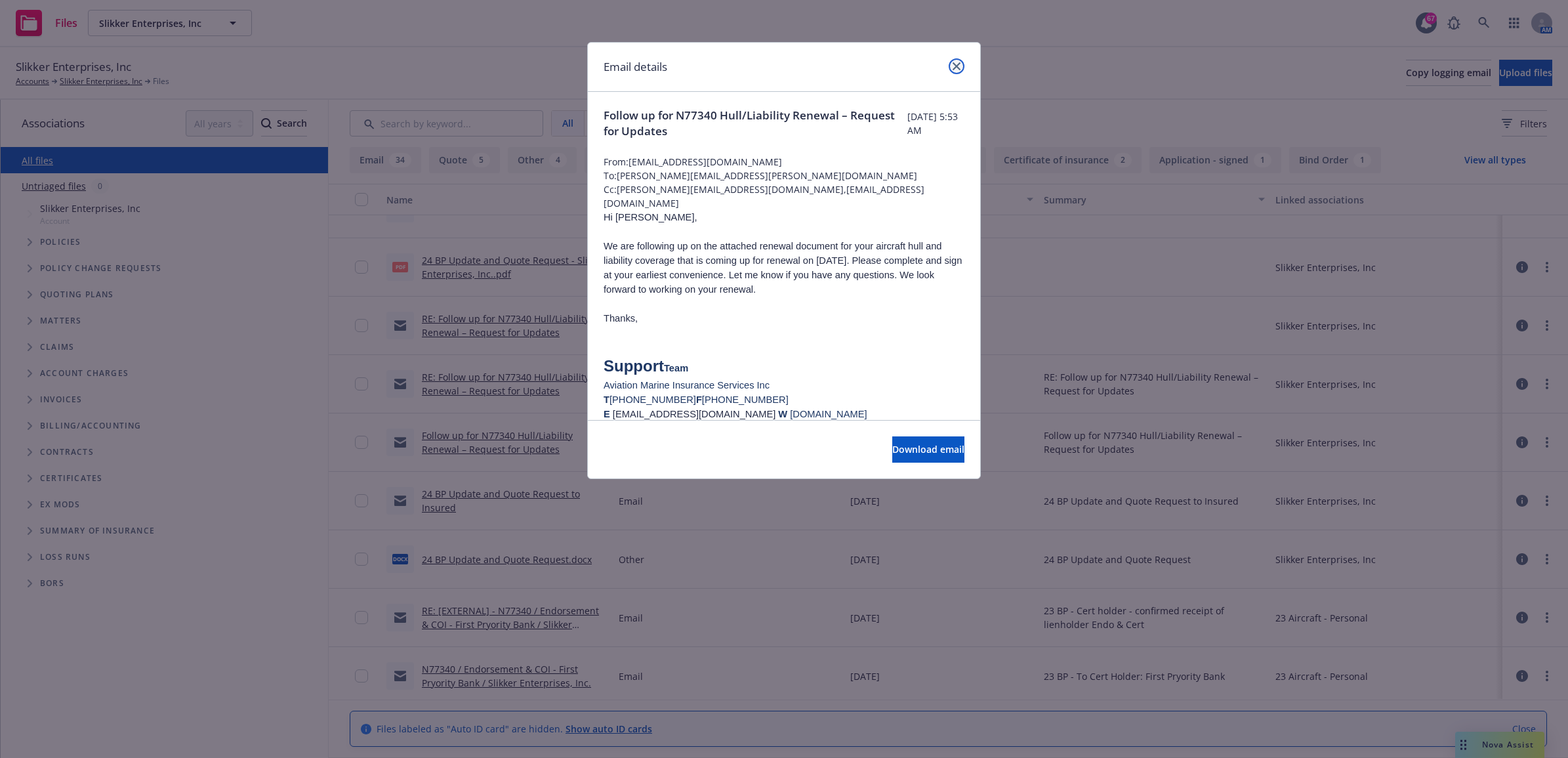
click at [956, 73] on link "close" at bounding box center [956, 66] width 16 height 16
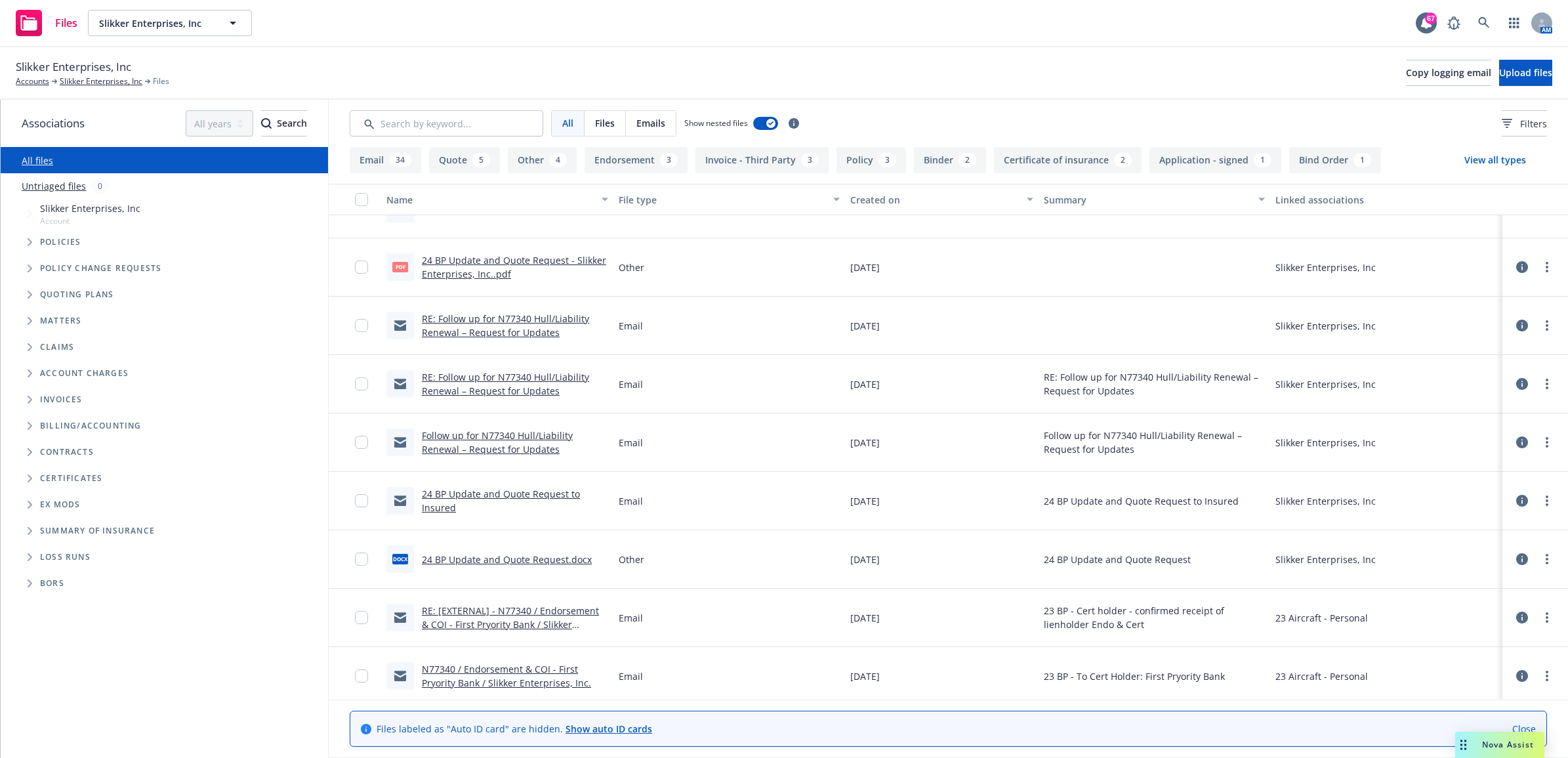
click at [492, 388] on link "RE: Follow up for N77340 Hull/Liability Renewal – Request for Updates" at bounding box center [505, 383] width 167 height 26
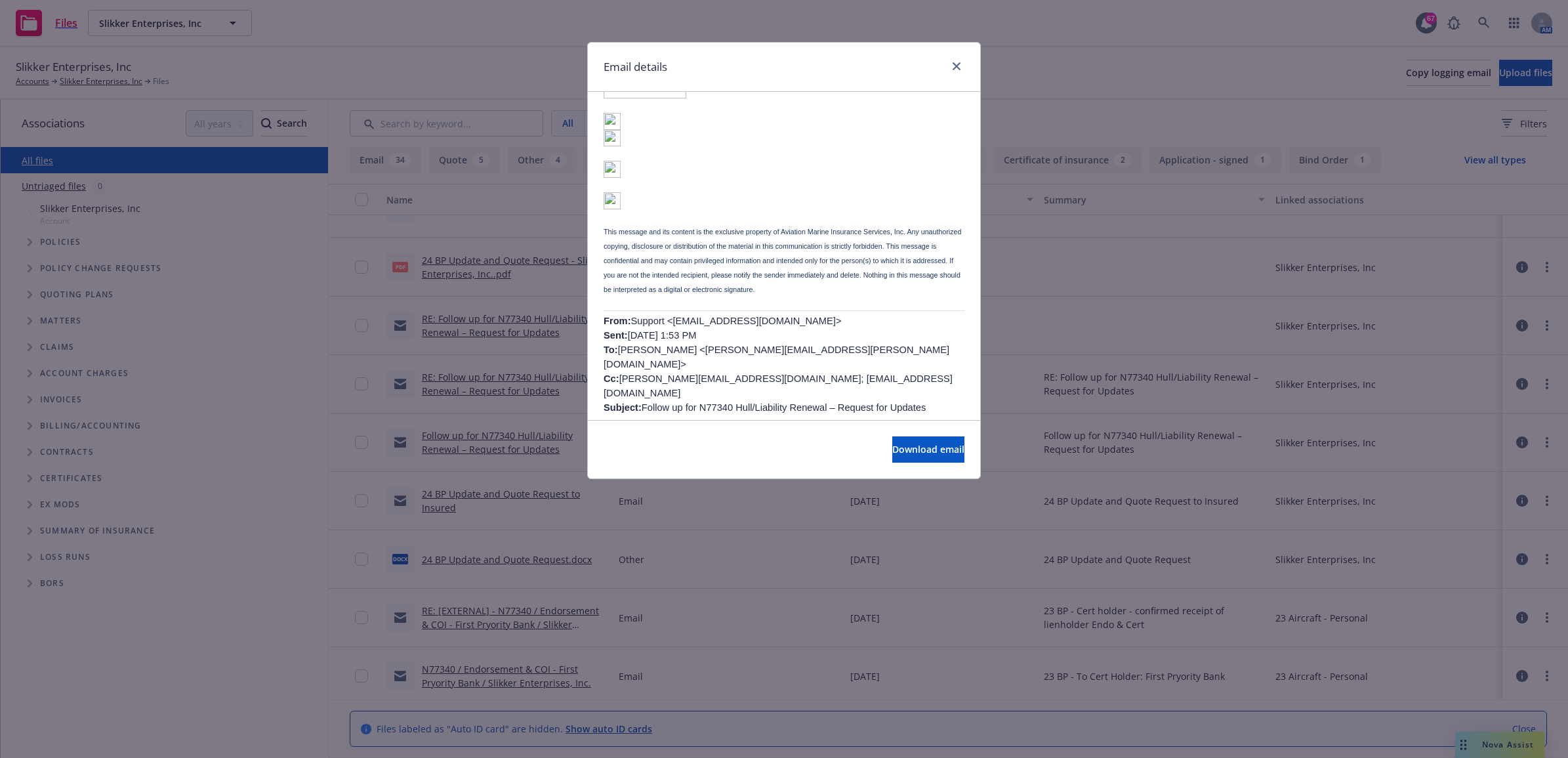
scroll to position [328, 0]
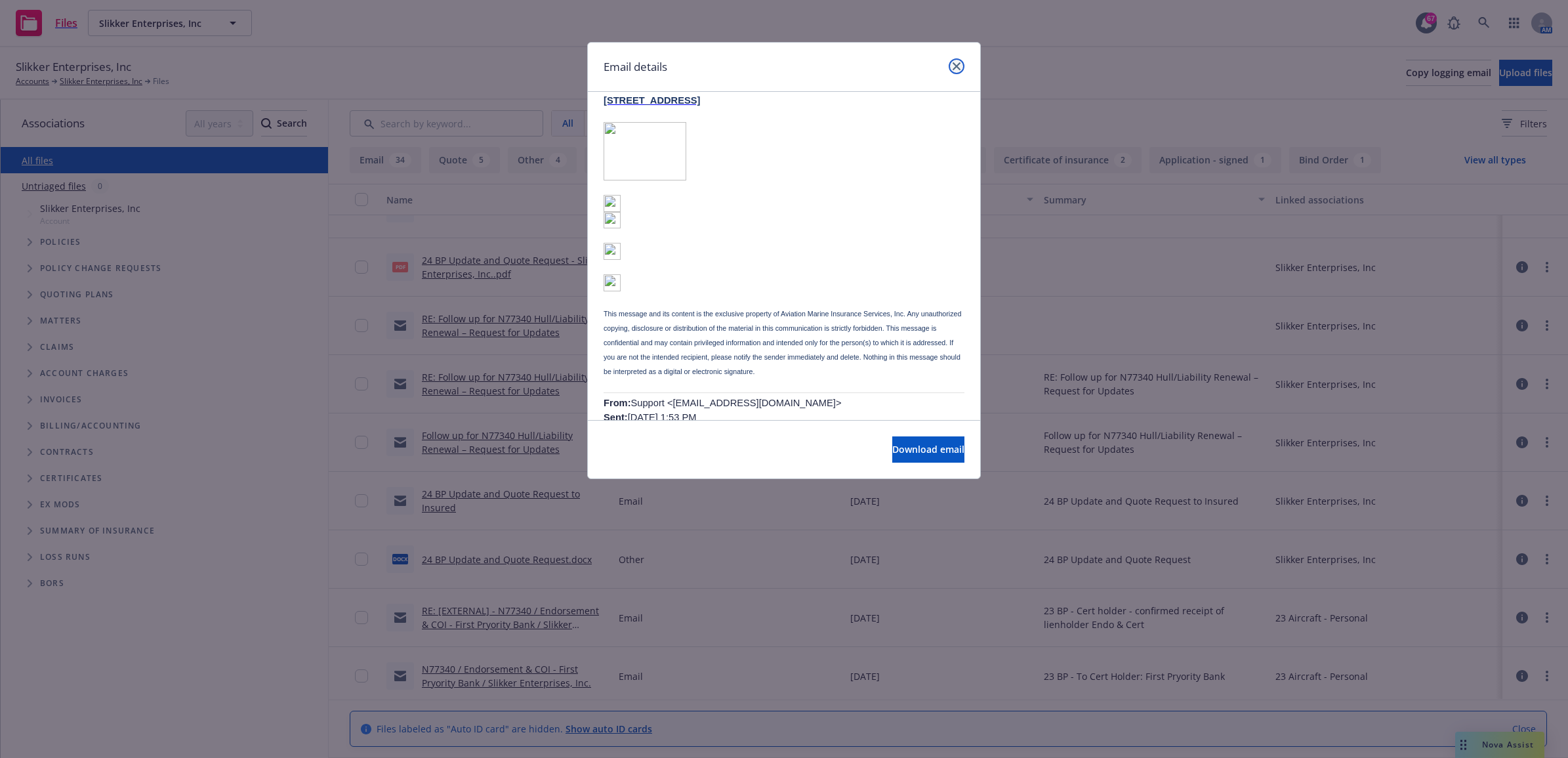
click at [953, 63] on icon "close" at bounding box center [956, 66] width 8 height 8
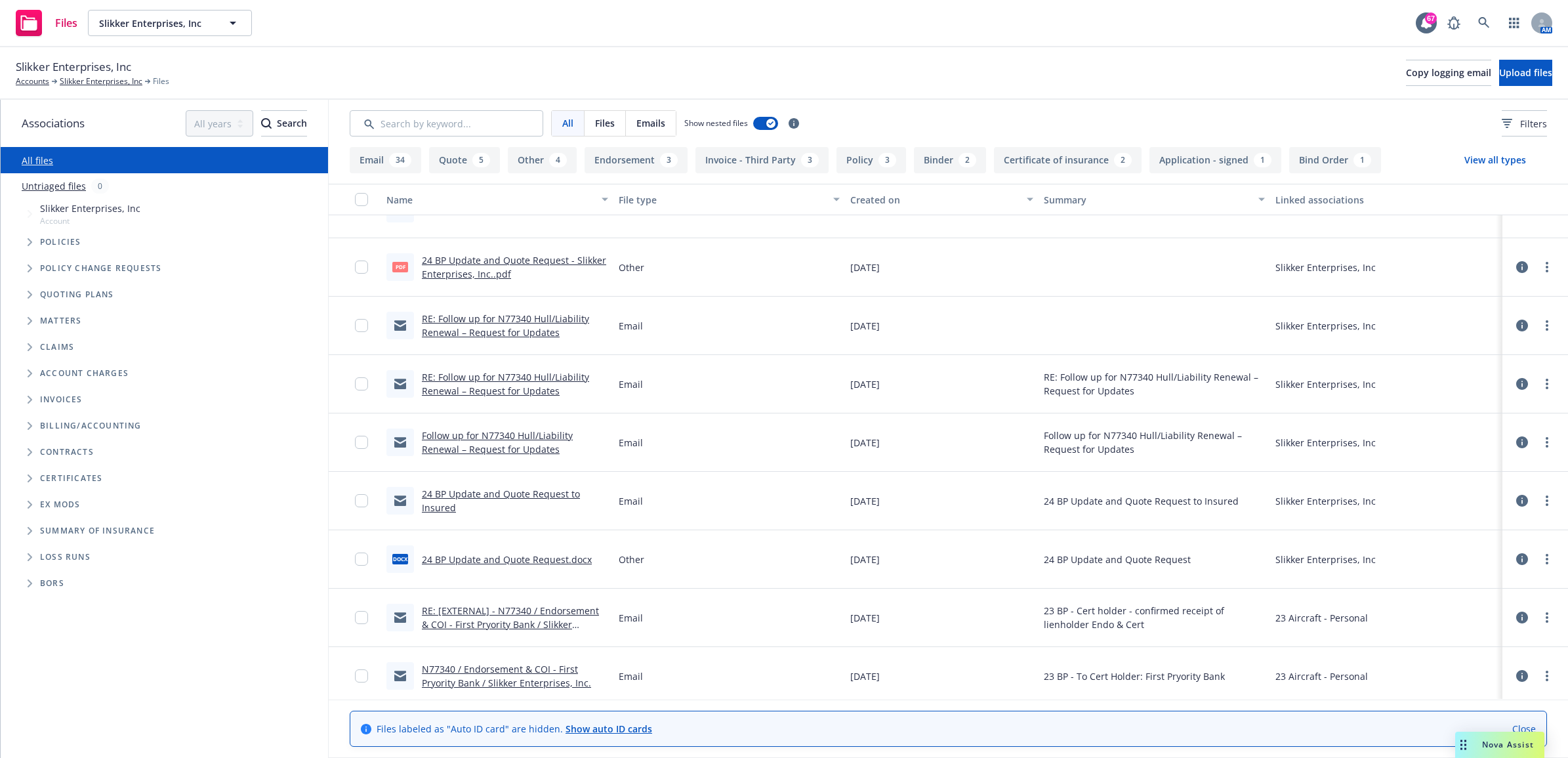
click at [494, 264] on link "24 BP Update and Quote Request - Slikker Enterprises, Inc..pdf" at bounding box center [514, 267] width 184 height 26
